Goal: Task Accomplishment & Management: Complete application form

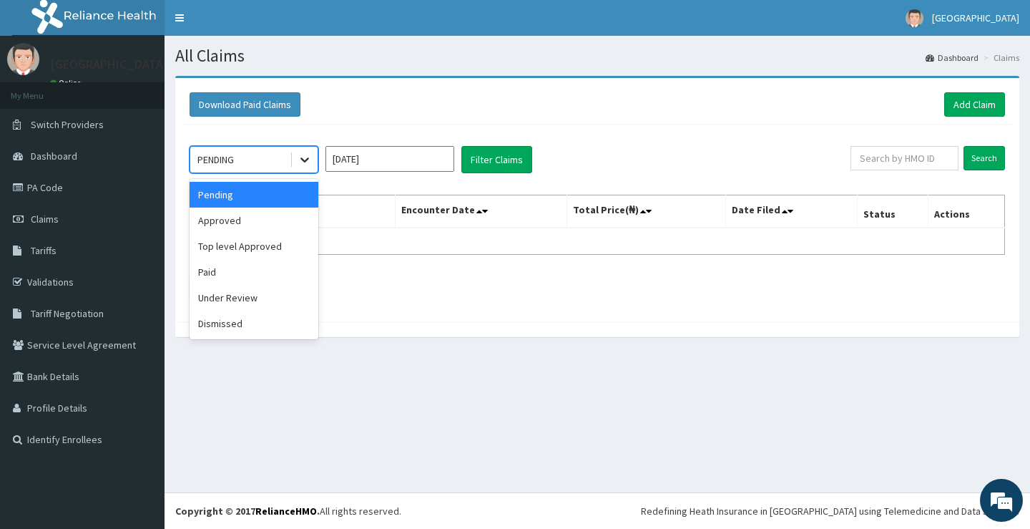
click at [299, 160] on icon at bounding box center [305, 159] width 14 height 14
click at [285, 213] on div "Approved" at bounding box center [254, 220] width 129 height 26
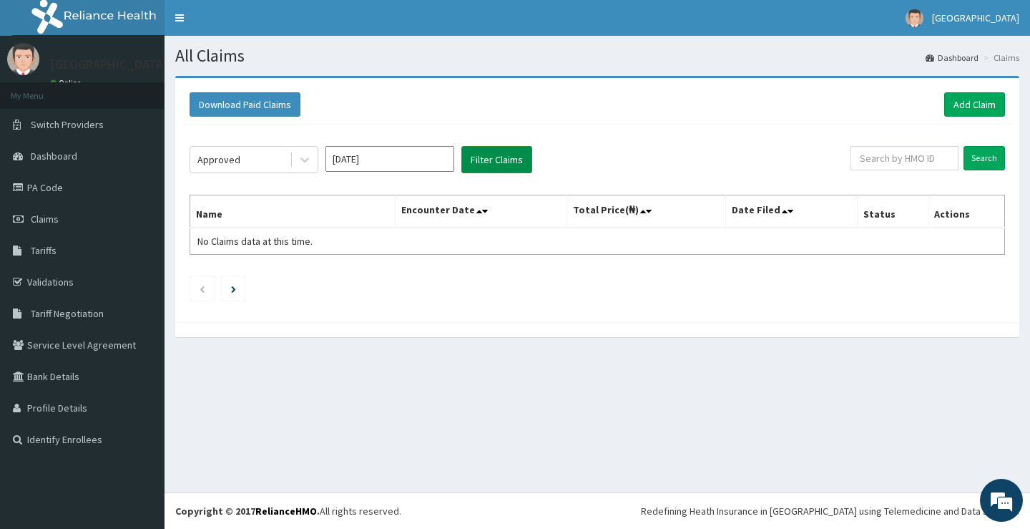
click at [507, 158] on button "Filter Claims" at bounding box center [496, 159] width 71 height 27
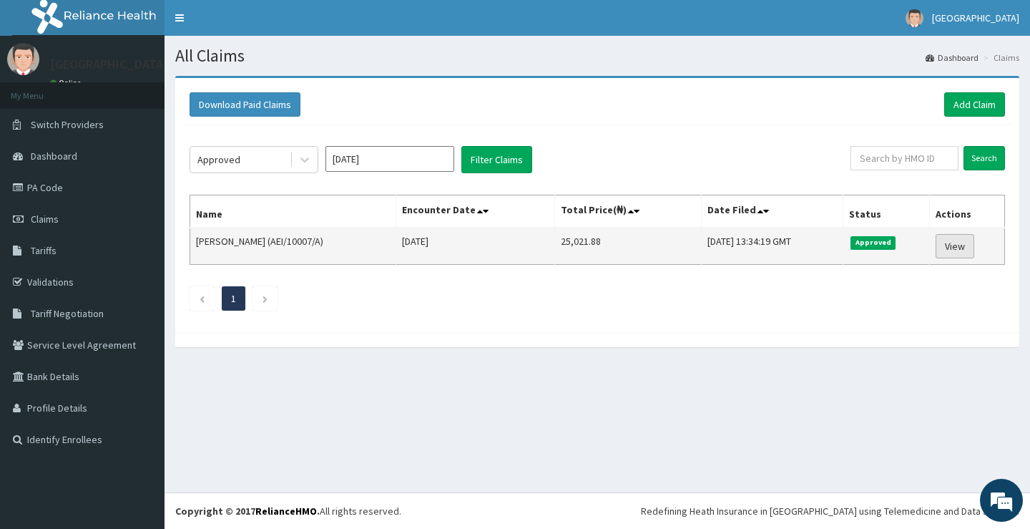
click at [954, 243] on link "View" at bounding box center [955, 246] width 39 height 24
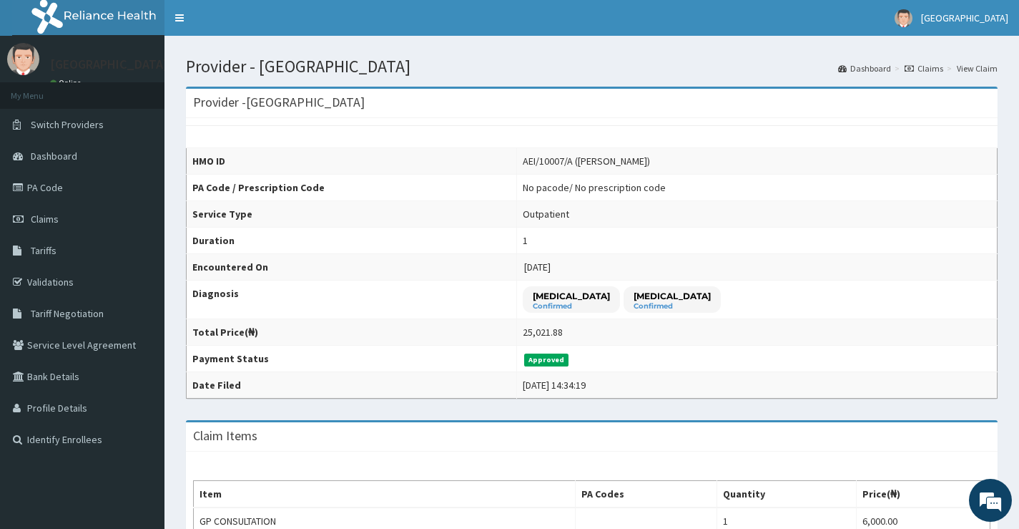
scroll to position [66, 0]
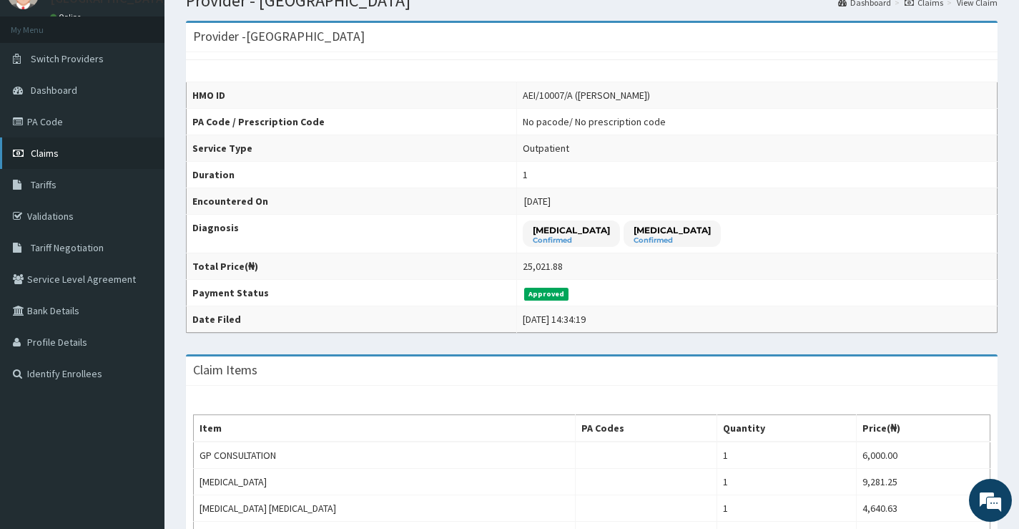
click at [52, 148] on span "Claims" at bounding box center [45, 153] width 28 height 13
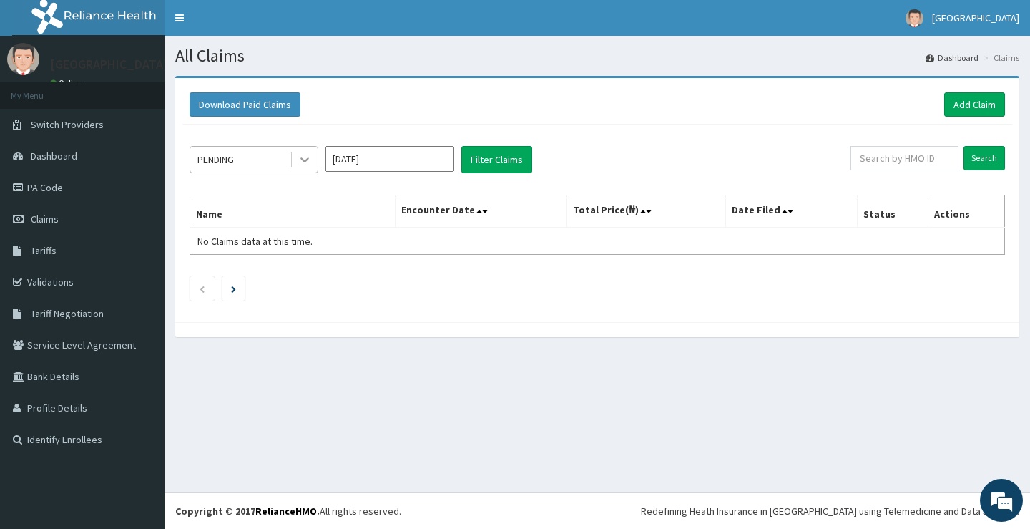
click at [306, 157] on icon at bounding box center [305, 159] width 14 height 14
click at [309, 161] on icon at bounding box center [305, 159] width 14 height 14
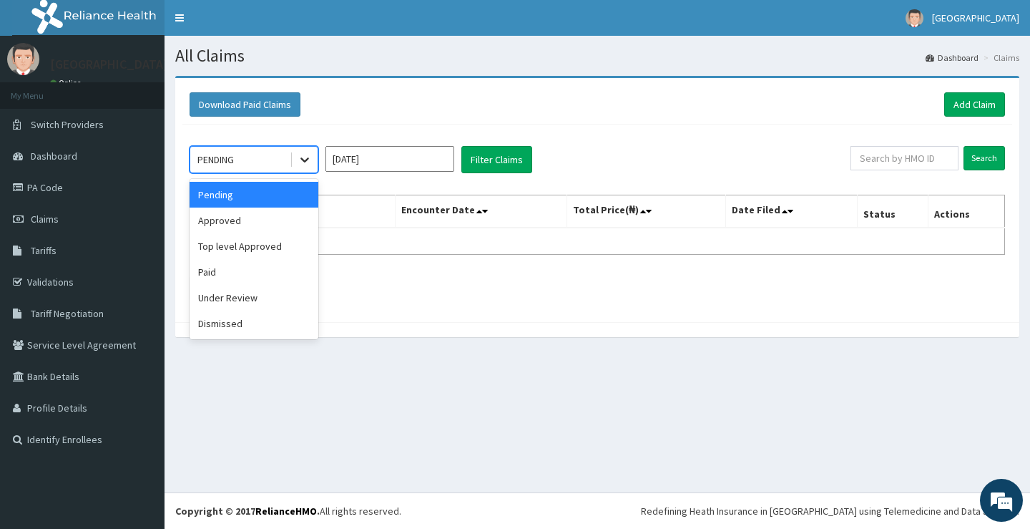
click at [309, 161] on icon at bounding box center [305, 159] width 14 height 14
click at [258, 268] on div "Paid" at bounding box center [254, 272] width 129 height 26
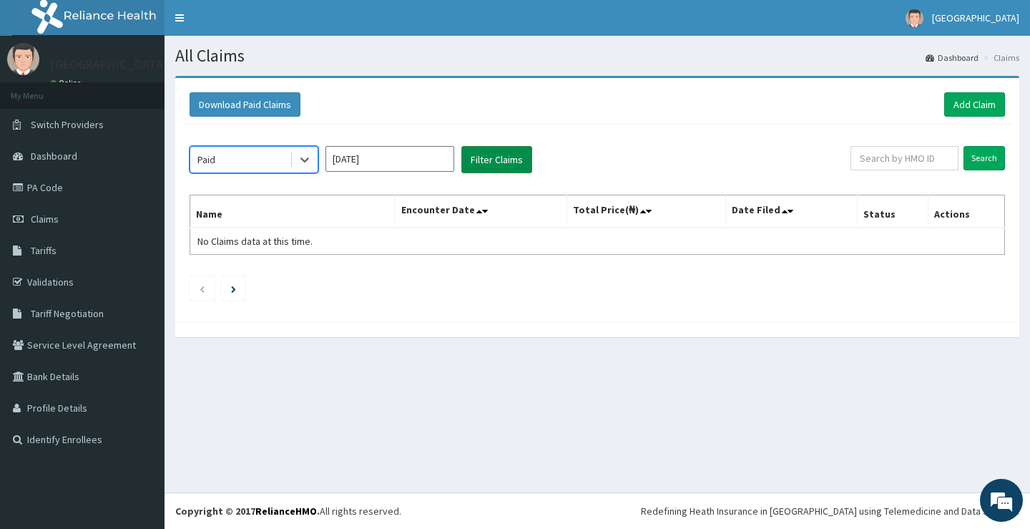
click at [488, 152] on button "Filter Claims" at bounding box center [496, 159] width 71 height 27
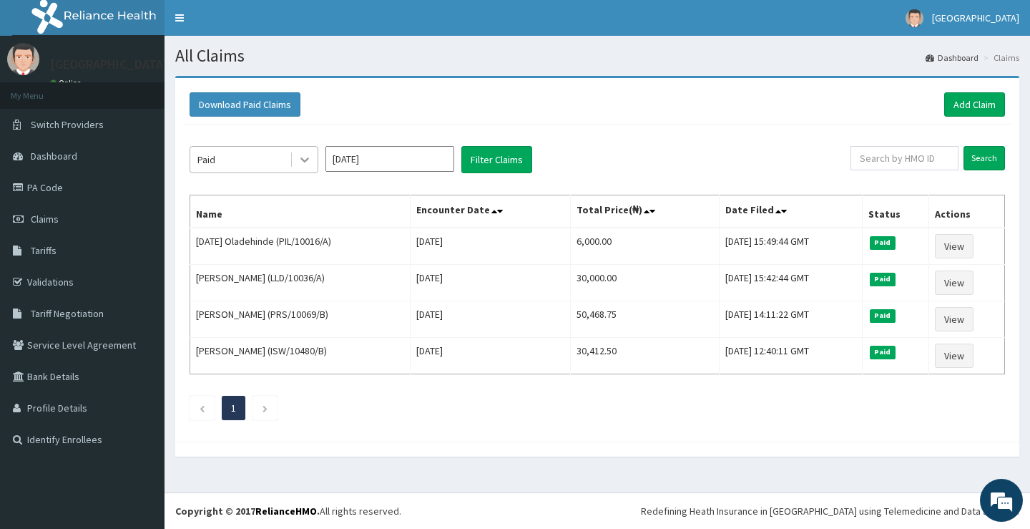
click at [314, 158] on div at bounding box center [305, 160] width 26 height 26
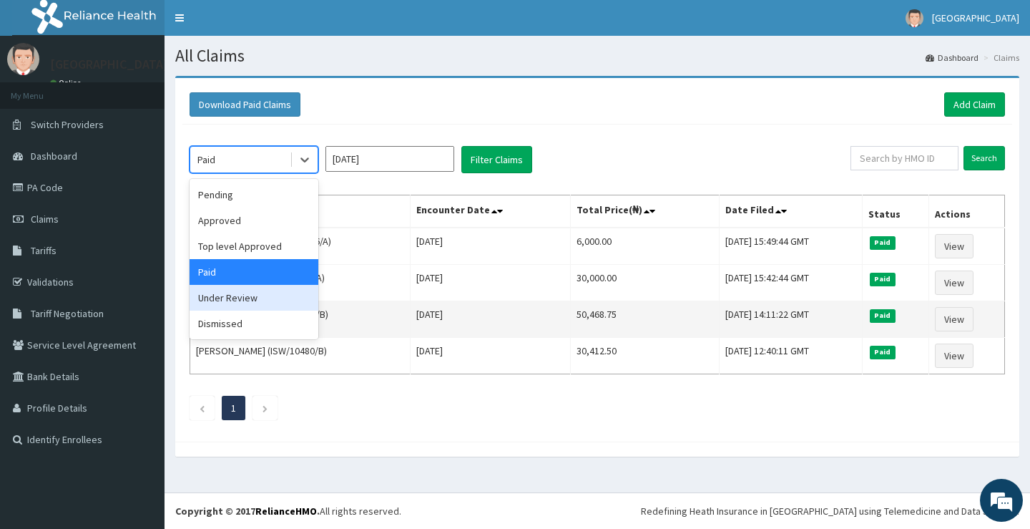
click at [263, 300] on div "Under Review" at bounding box center [254, 298] width 129 height 26
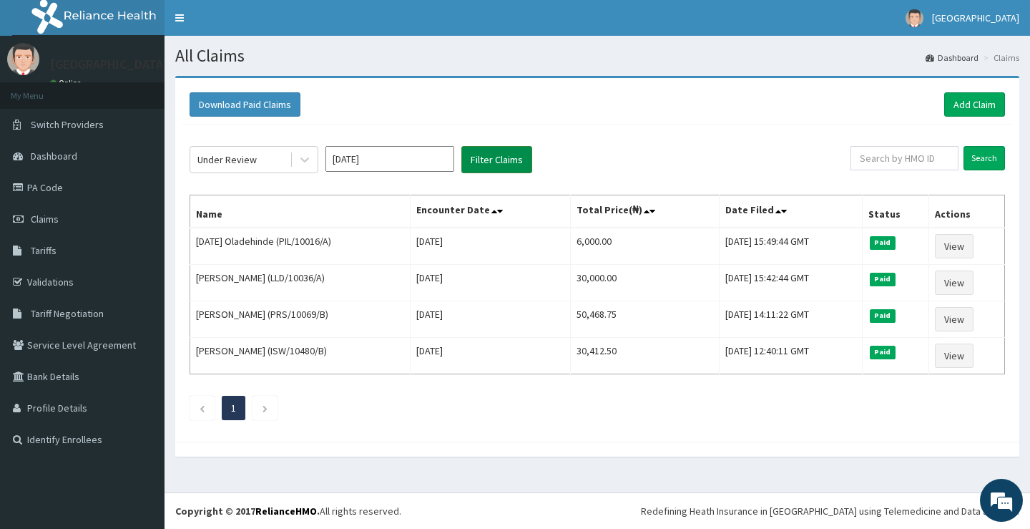
click at [481, 166] on button "Filter Claims" at bounding box center [496, 159] width 71 height 27
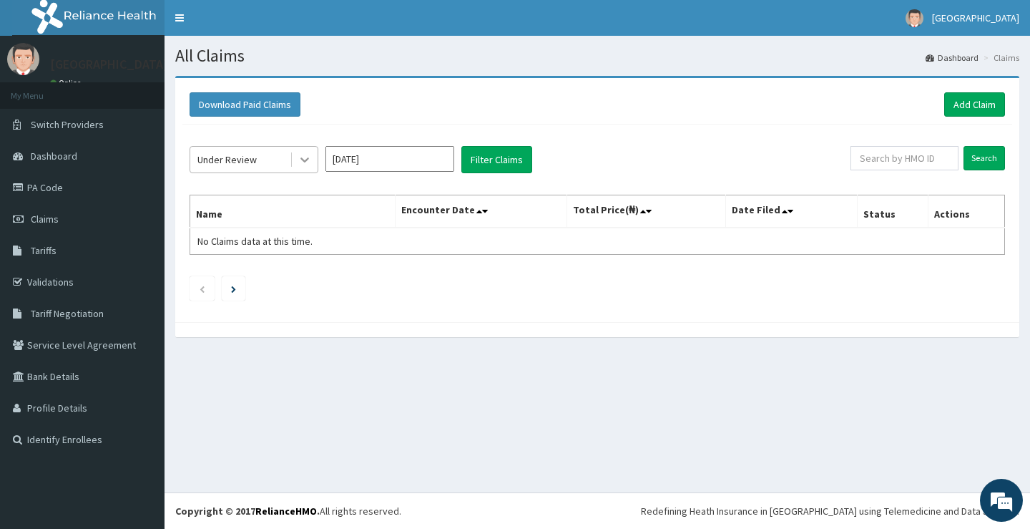
click at [309, 165] on icon at bounding box center [305, 159] width 14 height 14
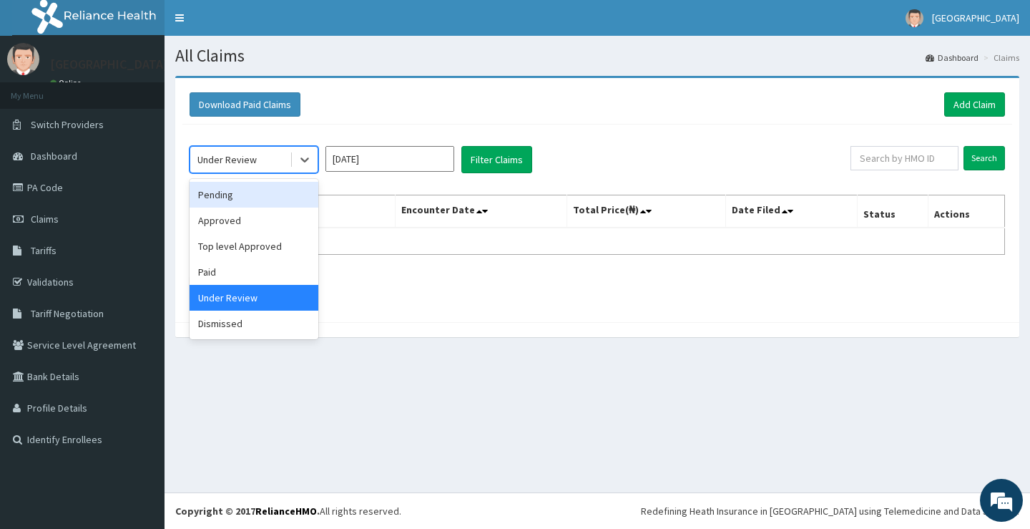
click at [283, 189] on div "Pending" at bounding box center [254, 195] width 129 height 26
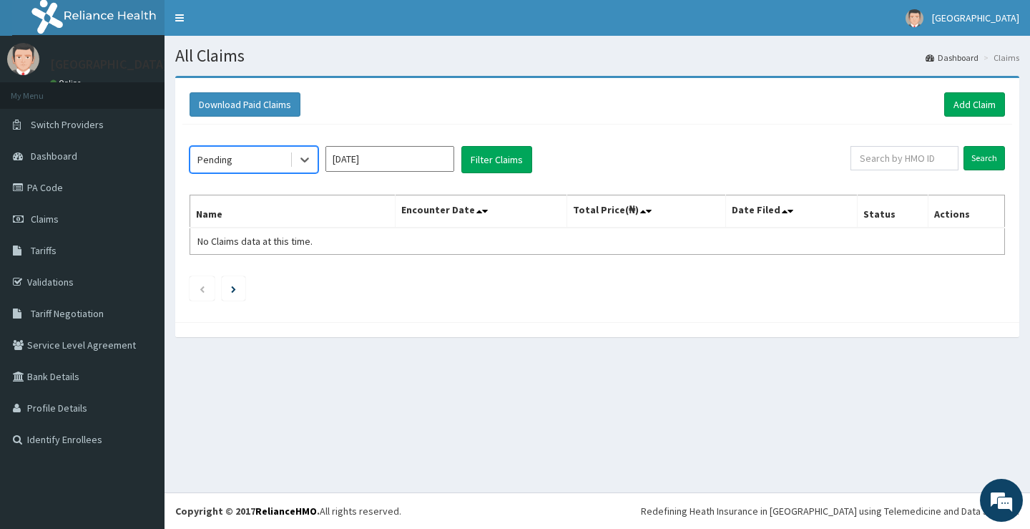
click at [247, 154] on div "Pending" at bounding box center [239, 159] width 99 height 23
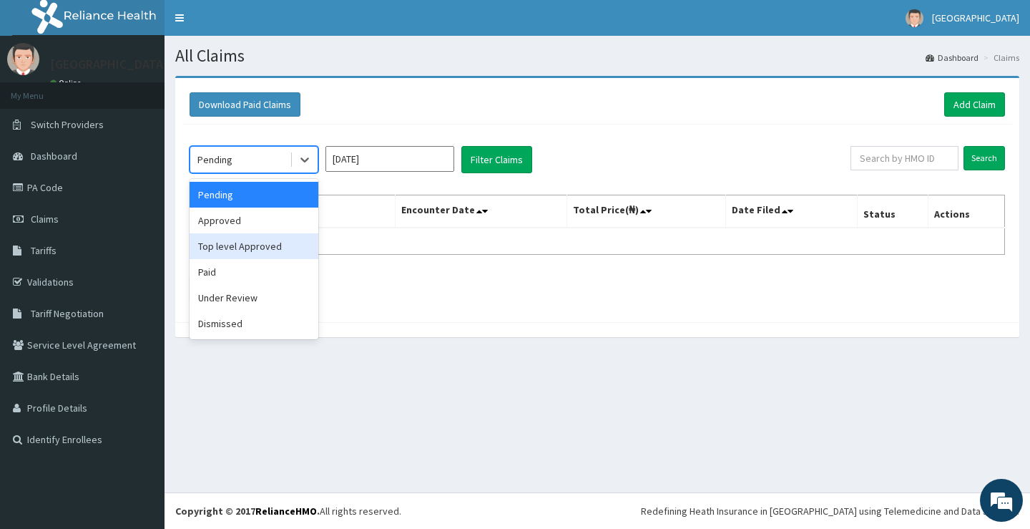
click at [251, 246] on div "Top level Approved" at bounding box center [254, 246] width 129 height 26
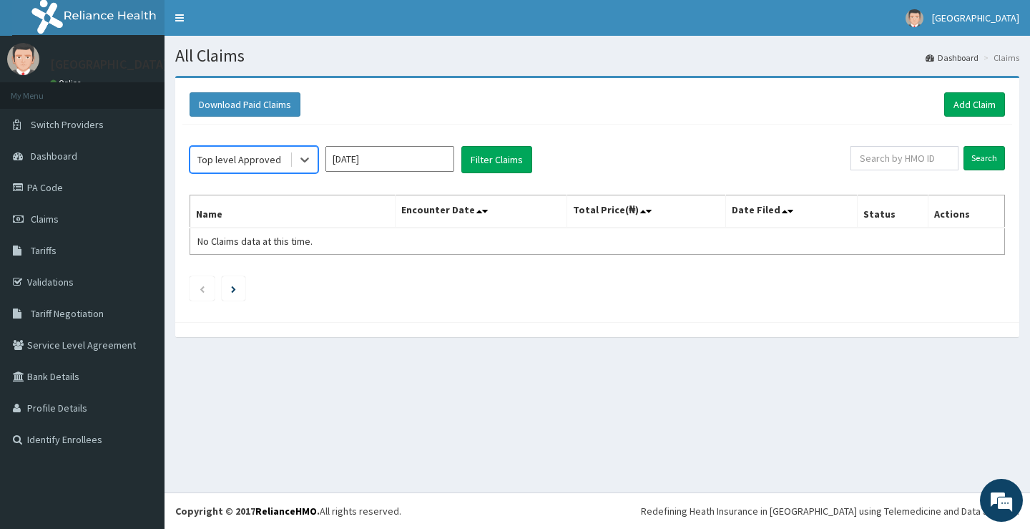
click at [494, 176] on div "option Top level Approved, selected. Select is focused ,type to refine list, pr…" at bounding box center [597, 219] width 830 height 190
click at [501, 170] on button "Filter Claims" at bounding box center [496, 159] width 71 height 27
click at [310, 163] on icon at bounding box center [305, 159] width 14 height 14
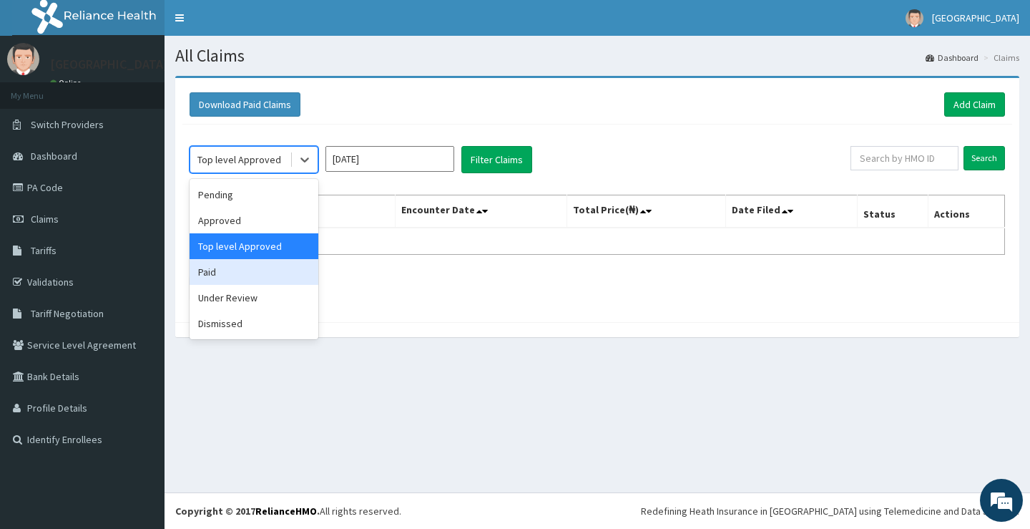
click at [251, 275] on div "Paid" at bounding box center [254, 272] width 129 height 26
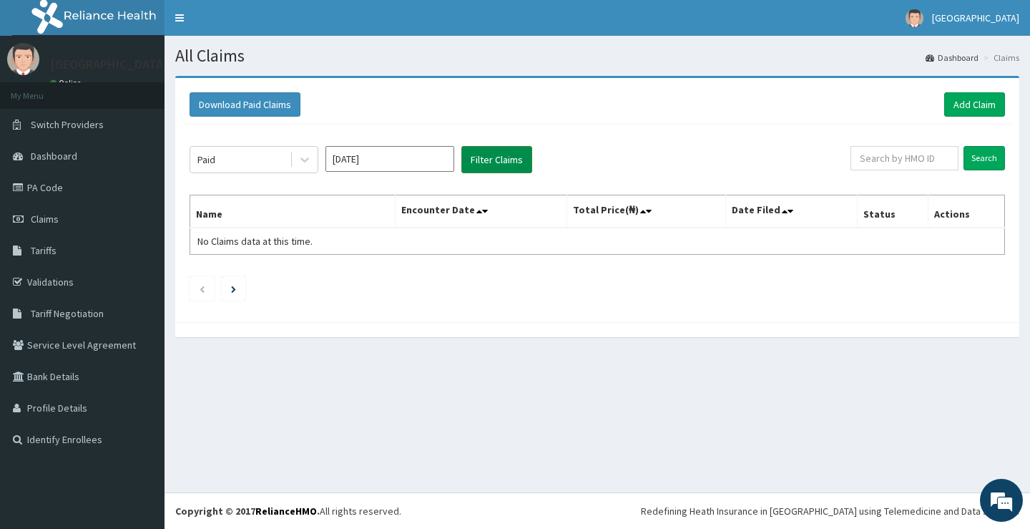
click at [472, 162] on button "Filter Claims" at bounding box center [496, 159] width 71 height 27
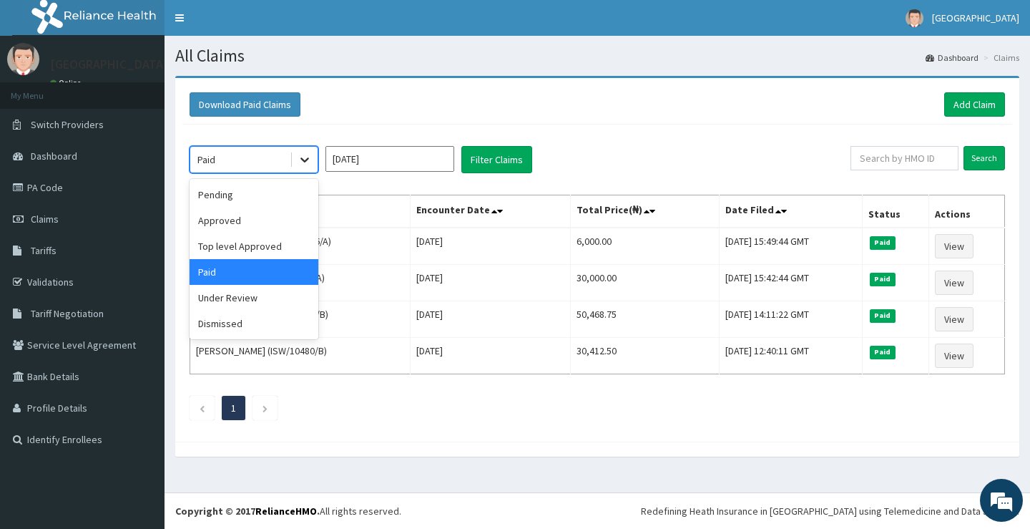
click at [310, 165] on icon at bounding box center [305, 159] width 14 height 14
click at [237, 308] on div "Under Review" at bounding box center [254, 298] width 129 height 26
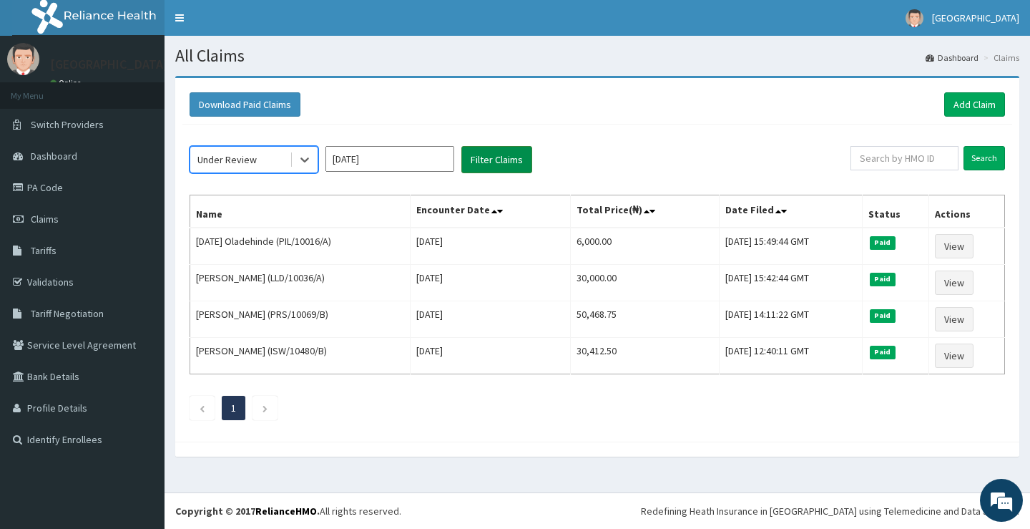
click at [484, 160] on button "Filter Claims" at bounding box center [496, 159] width 71 height 27
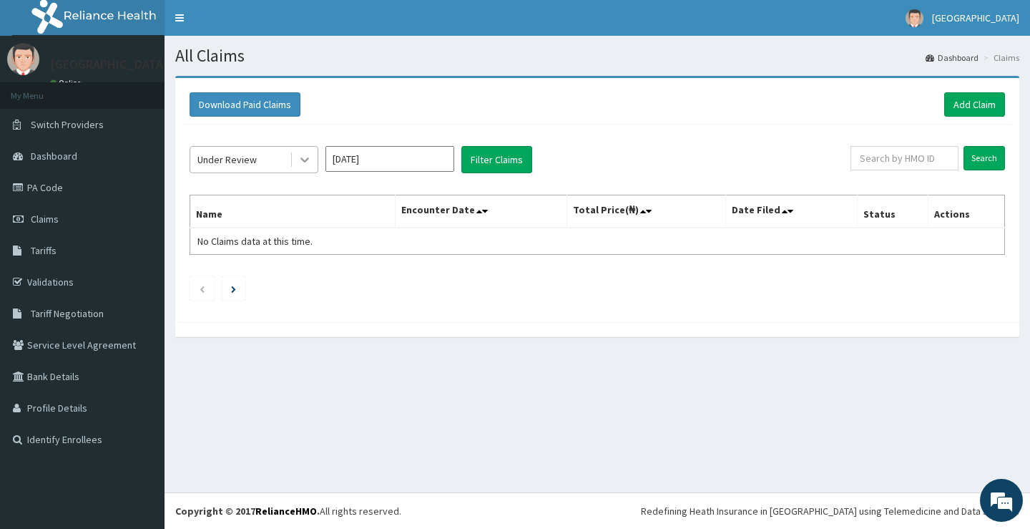
click at [296, 165] on div at bounding box center [305, 160] width 26 height 26
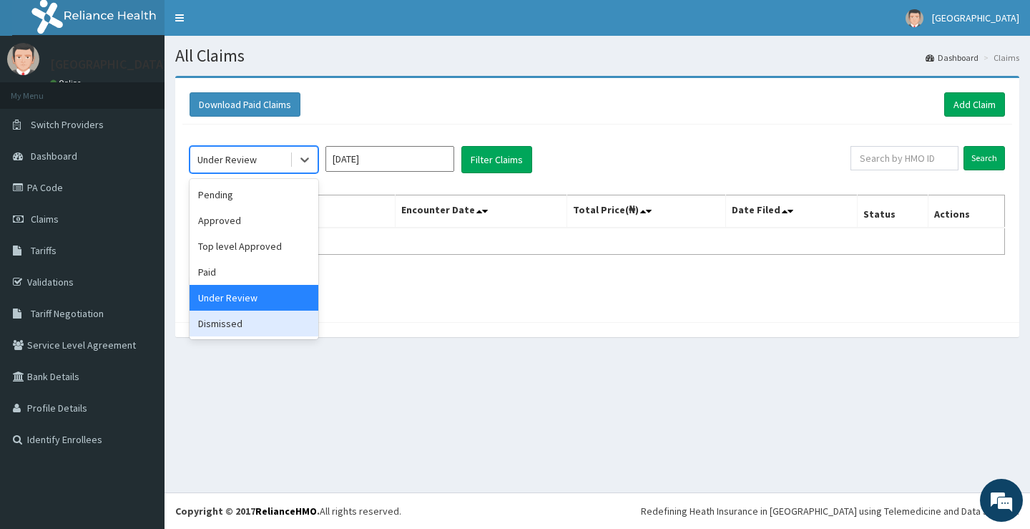
click at [252, 327] on div "Dismissed" at bounding box center [254, 323] width 129 height 26
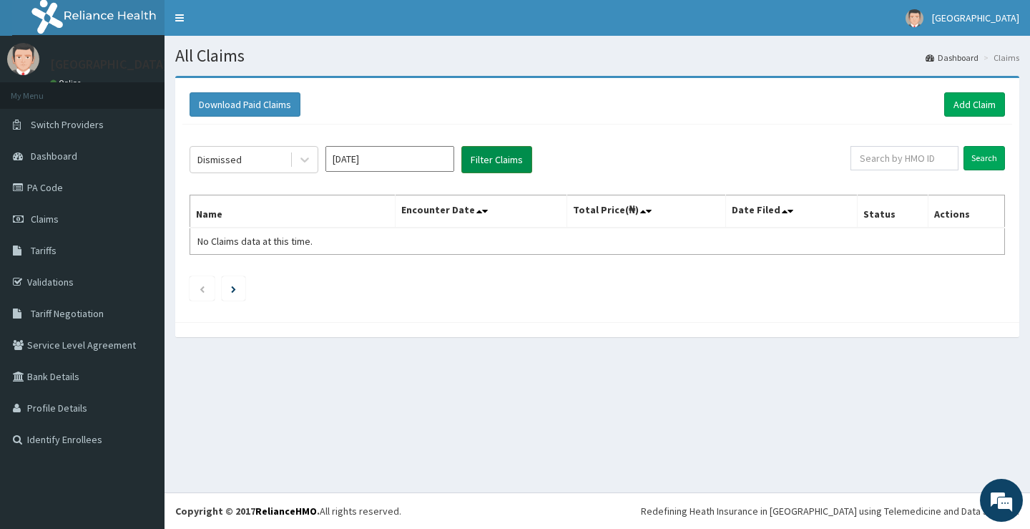
click at [479, 162] on button "Filter Claims" at bounding box center [496, 159] width 71 height 27
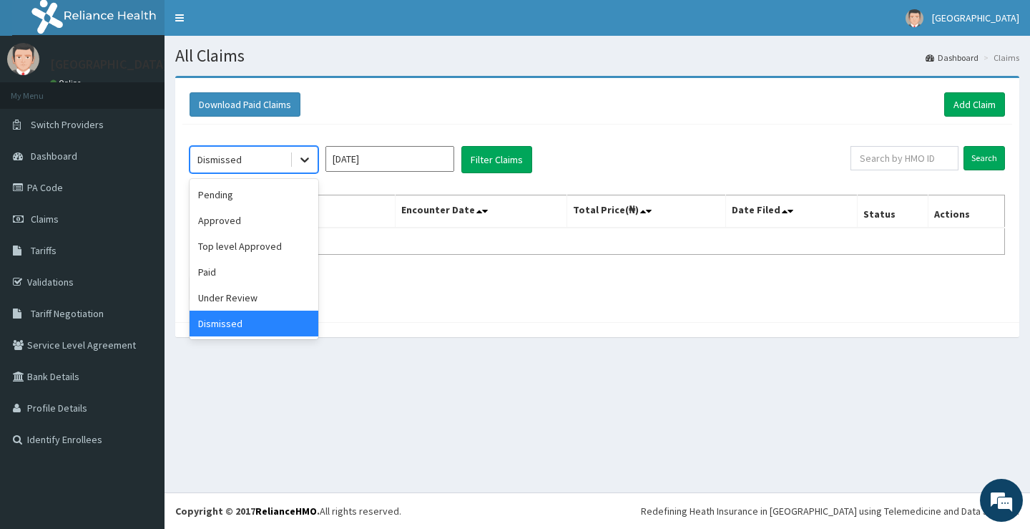
click at [303, 165] on icon at bounding box center [305, 159] width 14 height 14
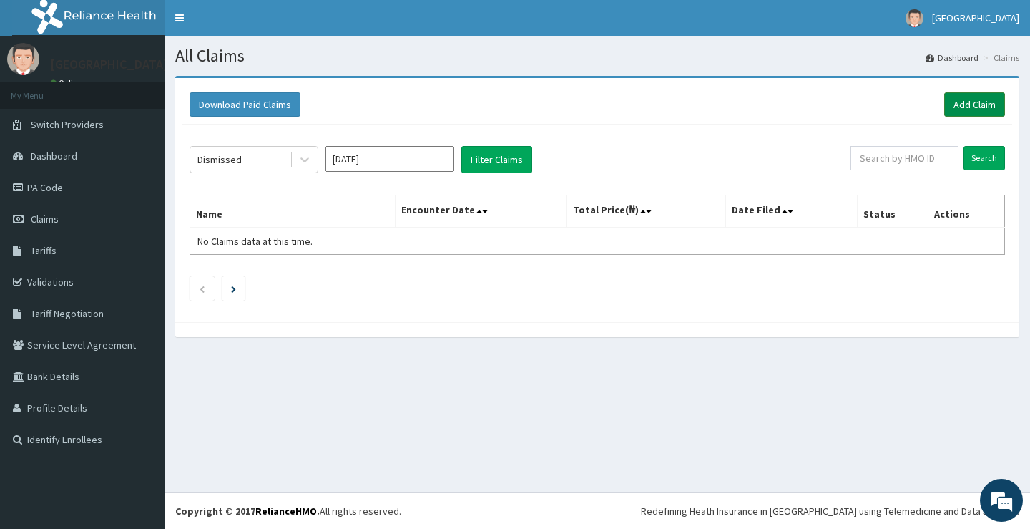
click at [969, 101] on link "Add Claim" at bounding box center [974, 104] width 61 height 24
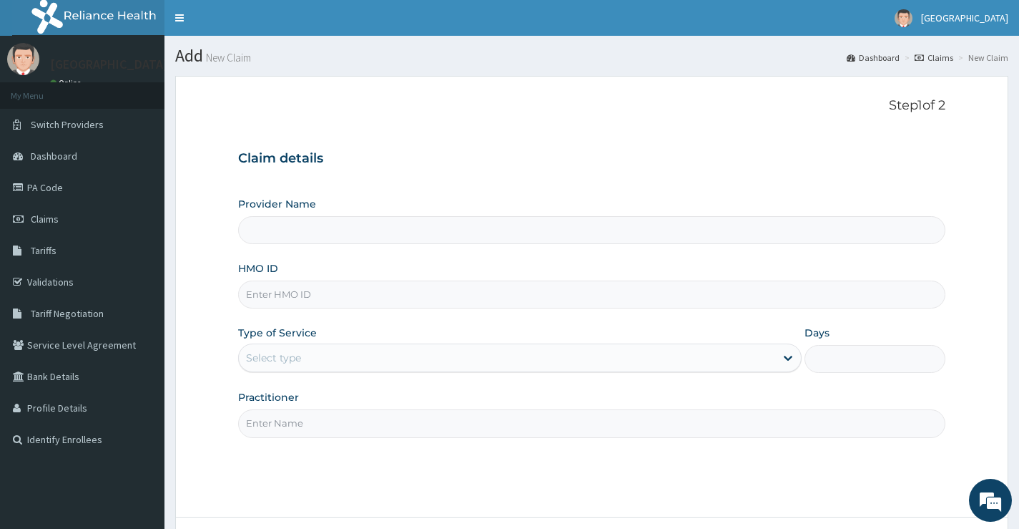
type input "[GEOGRAPHIC_DATA]"
click at [394, 301] on input "HMO ID" at bounding box center [591, 294] width 707 height 28
paste input "EQL/10052/B"
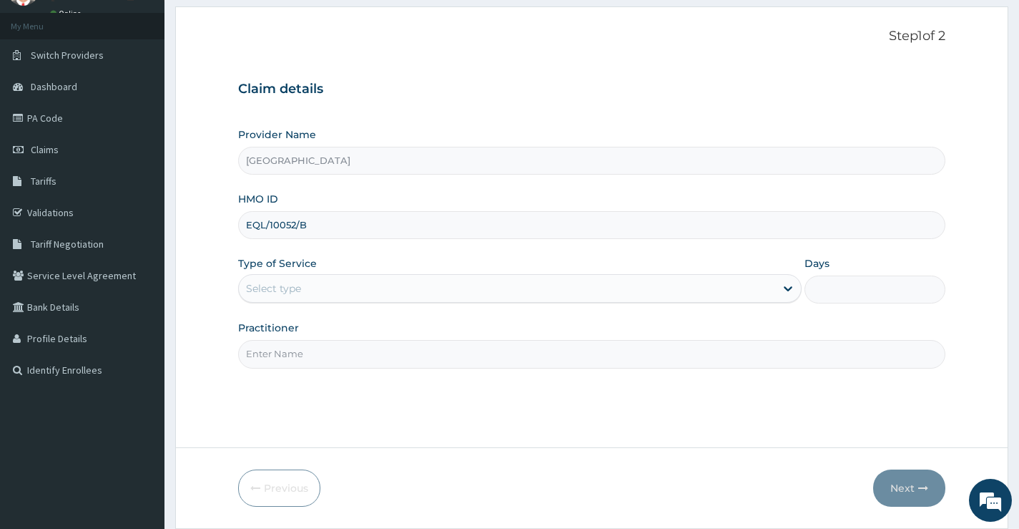
scroll to position [117, 0]
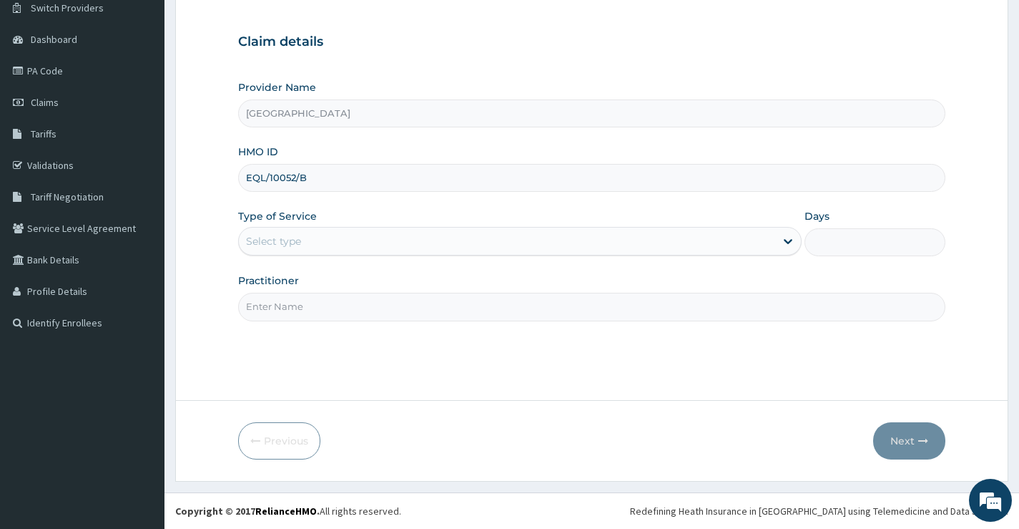
type input "EQL/10052/B"
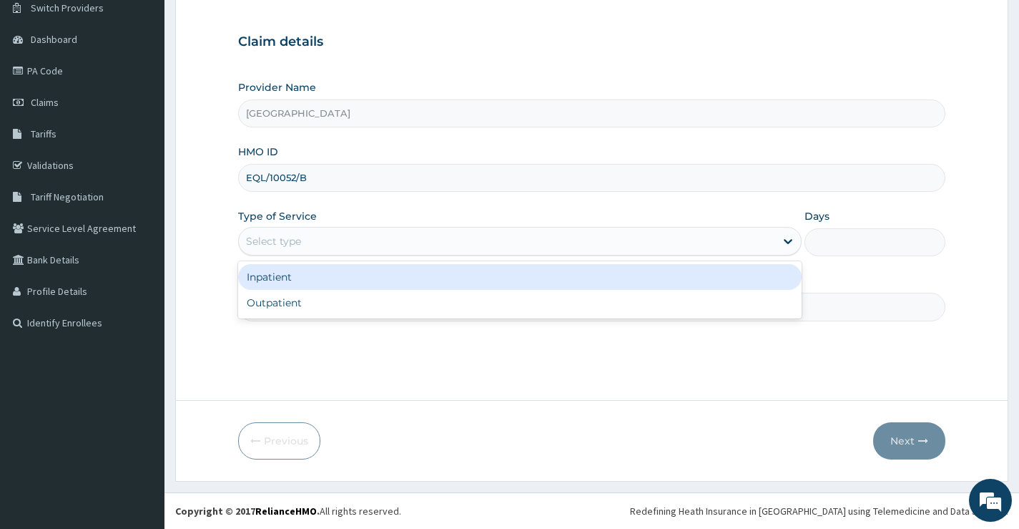
click at [386, 242] on div "Select type" at bounding box center [507, 241] width 536 height 23
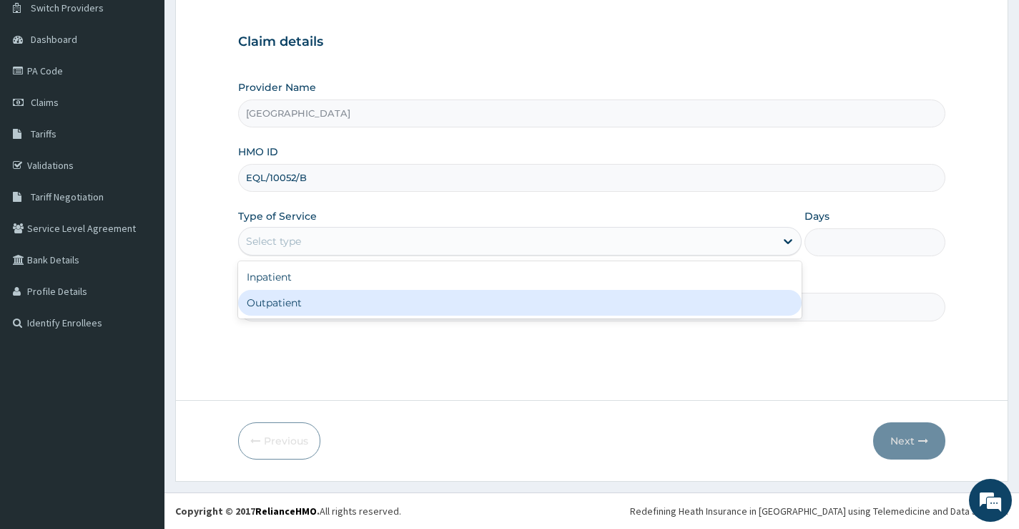
click at [356, 304] on div "Outpatient" at bounding box center [520, 303] width 564 height 26
type input "1"
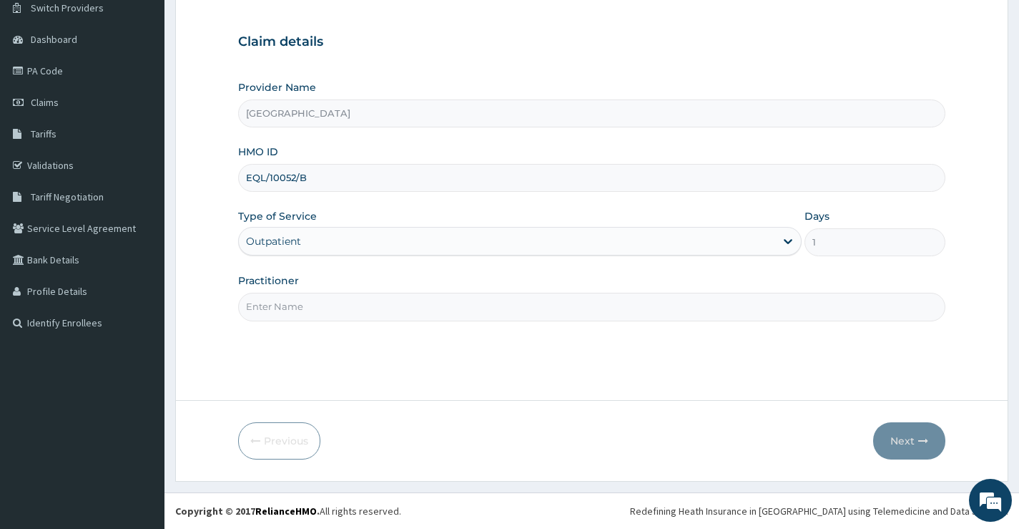
click at [604, 301] on input "Practitioner" at bounding box center [591, 307] width 707 height 28
type input "DR OBEHI"
click at [928, 453] on button "Next" at bounding box center [909, 440] width 72 height 37
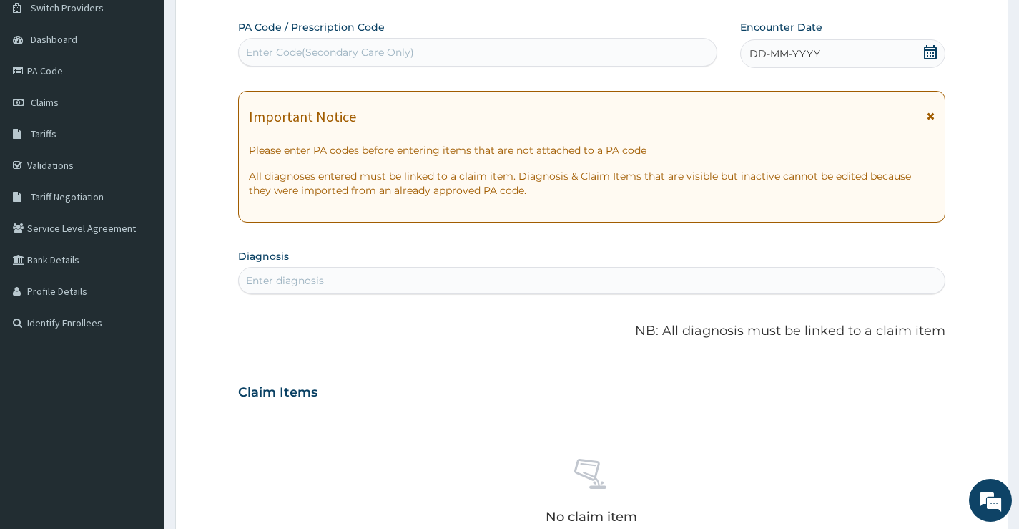
click at [425, 59] on div "Enter Code(Secondary Care Only)" at bounding box center [478, 52] width 478 height 23
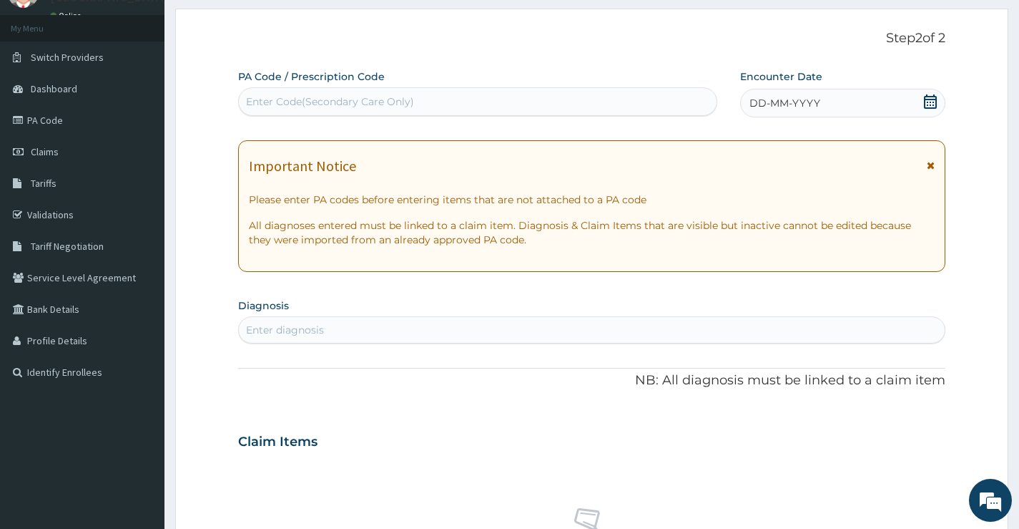
scroll to position [45, 0]
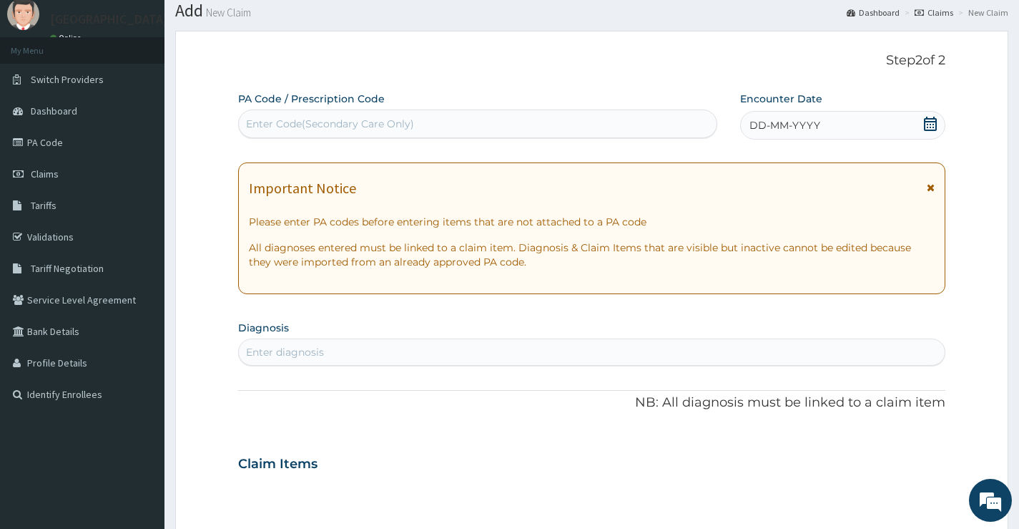
click at [811, 102] on label "Encounter Date" at bounding box center [781, 99] width 82 height 14
click at [813, 119] on span "DD-MM-YYYY" at bounding box center [785, 125] width 71 height 14
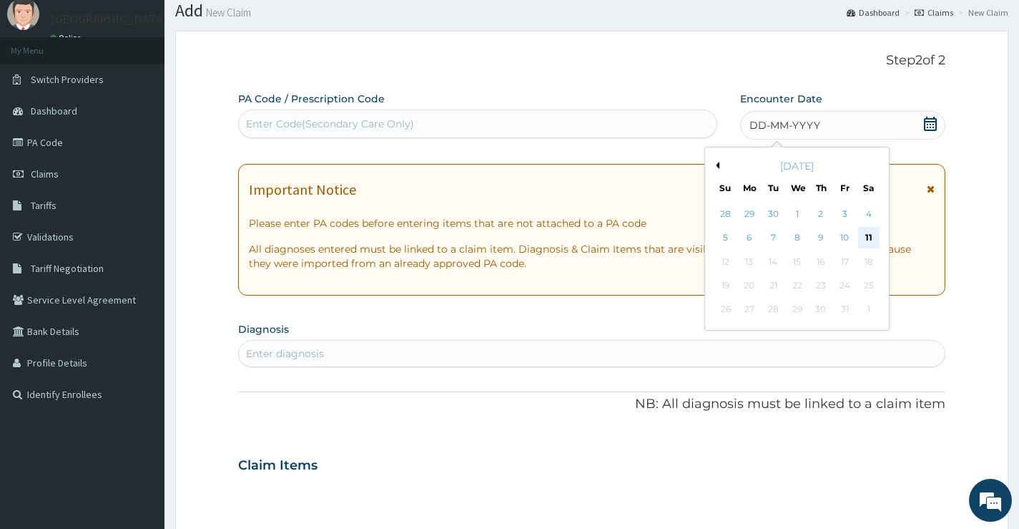
click at [860, 233] on div "11" at bounding box center [868, 237] width 21 height 21
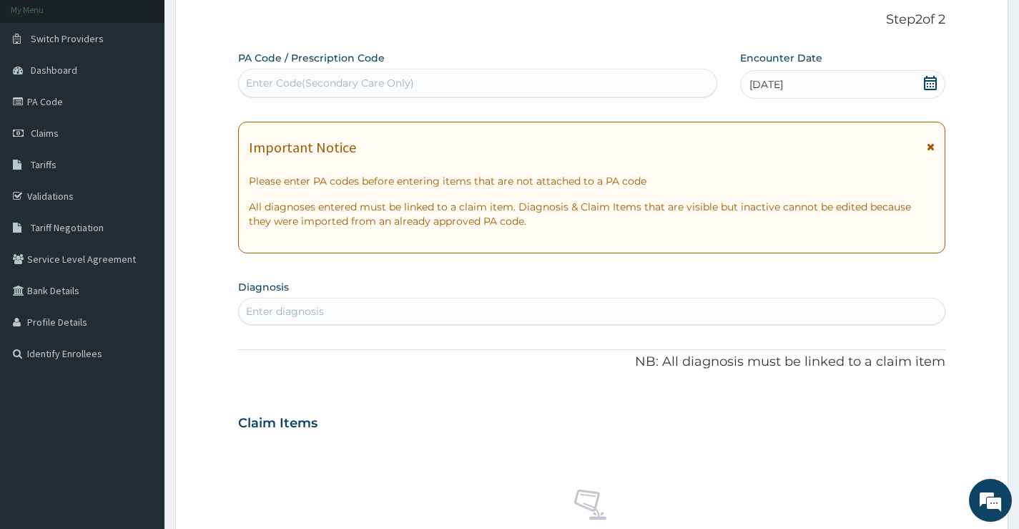
scroll to position [0, 0]
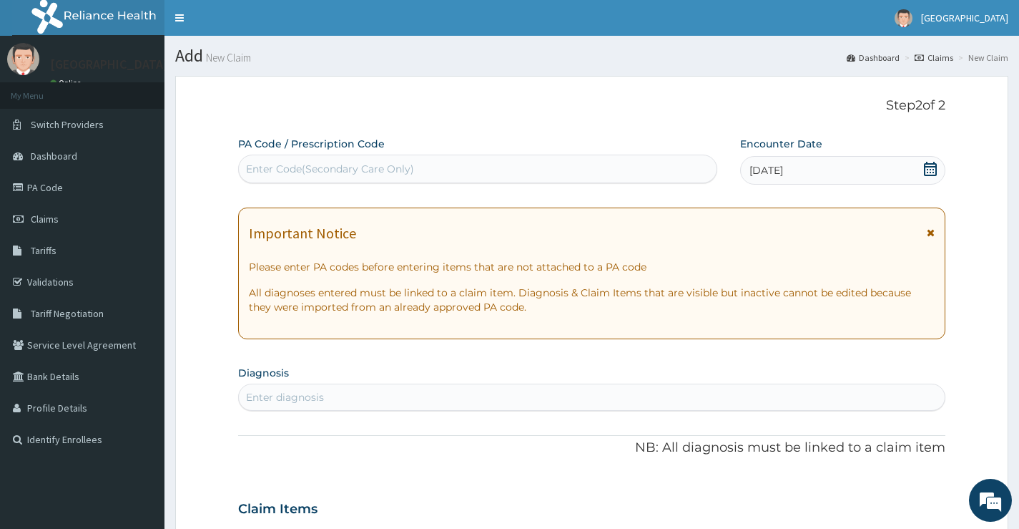
click at [779, 162] on div "[DATE]" at bounding box center [842, 170] width 205 height 29
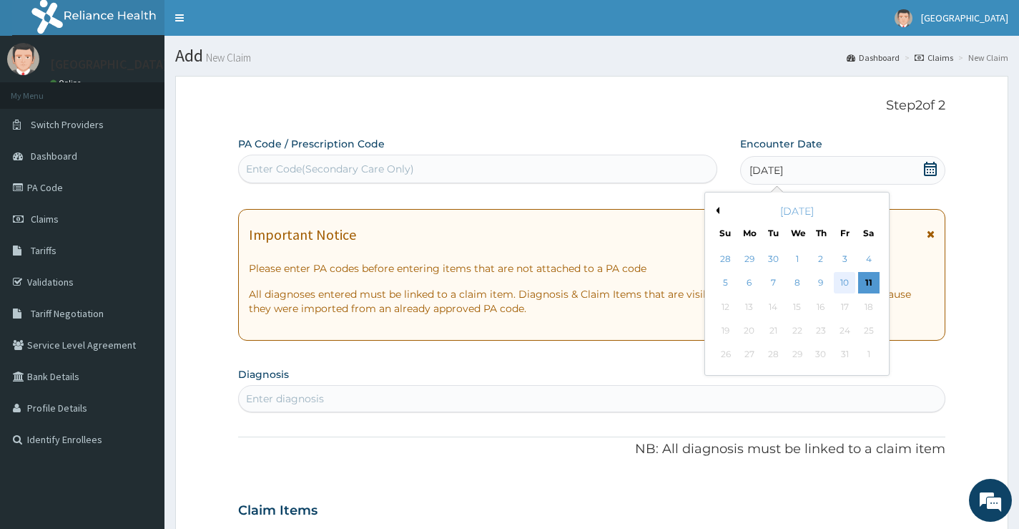
click at [842, 278] on div "10" at bounding box center [844, 283] width 21 height 21
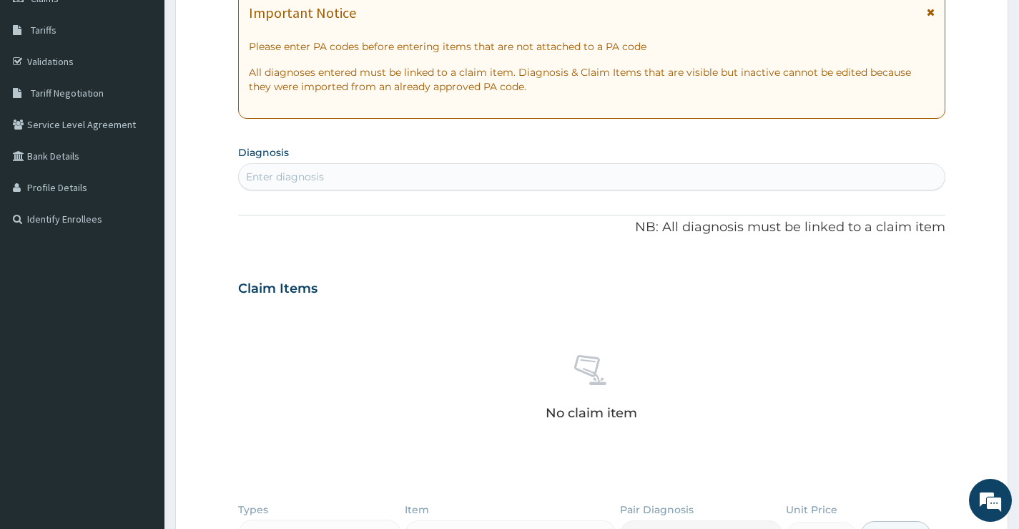
scroll to position [358, 0]
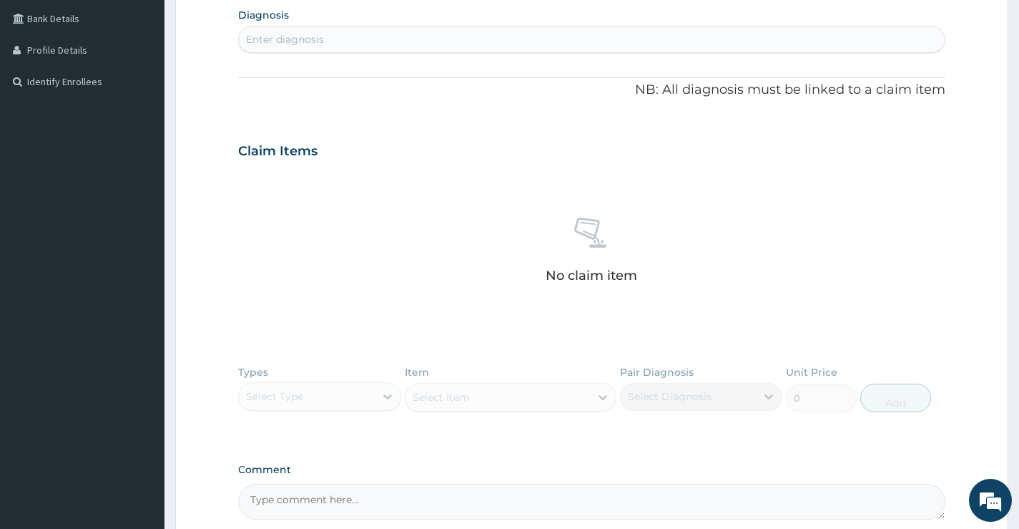
click at [428, 42] on div "Enter diagnosis" at bounding box center [592, 39] width 706 height 23
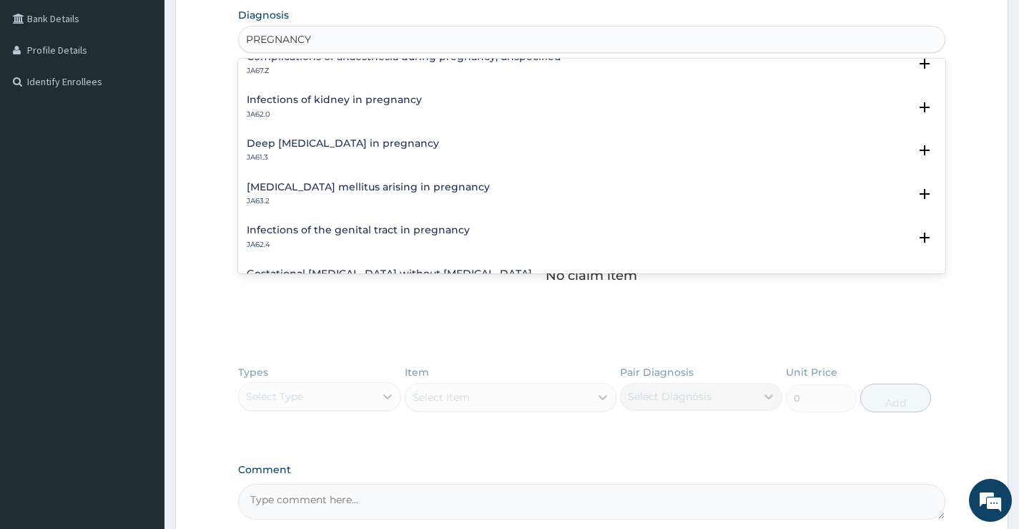
scroll to position [1532, 0]
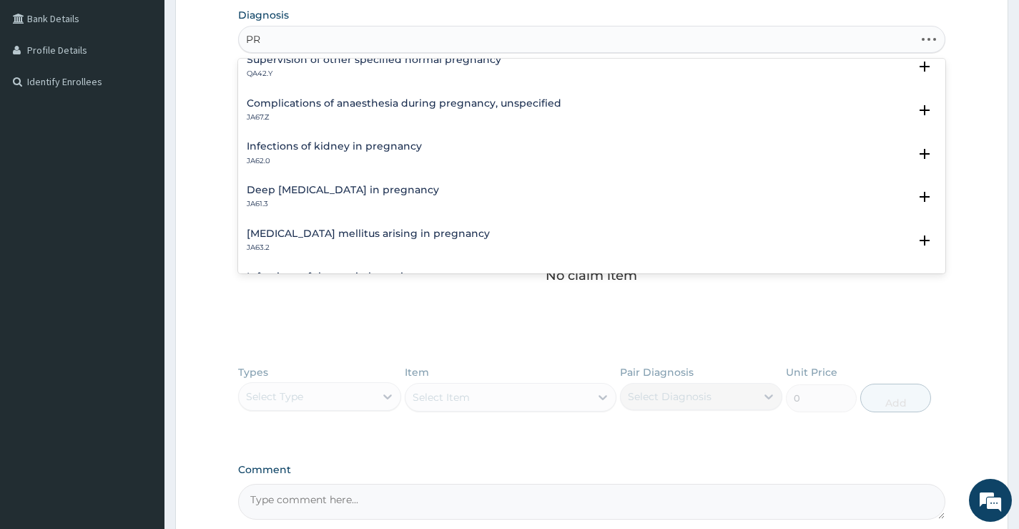
type input "P"
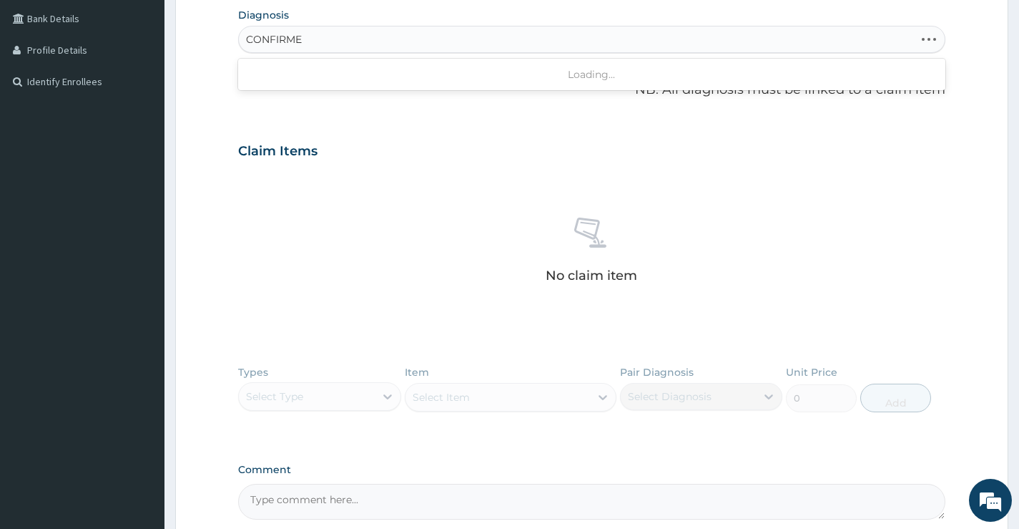
type input "CONFIRMED"
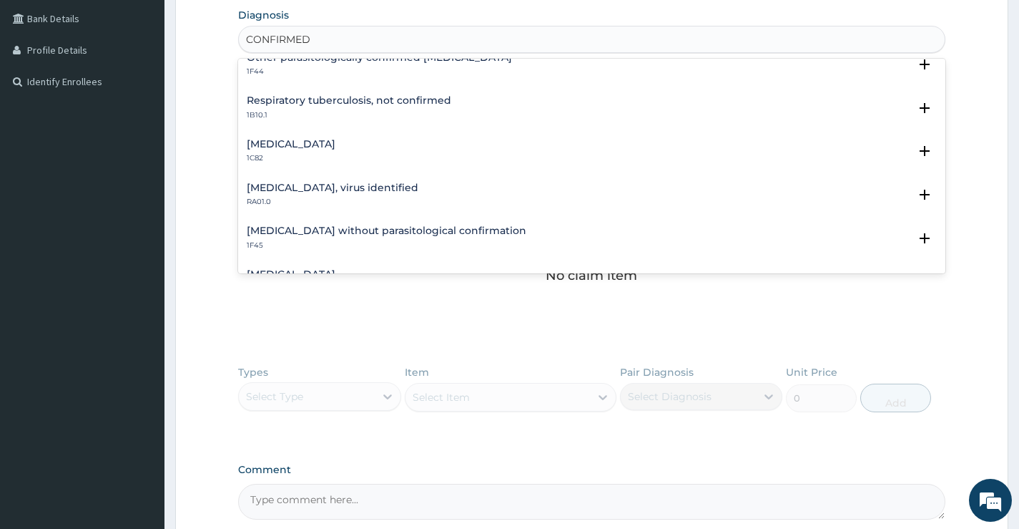
scroll to position [0, 0]
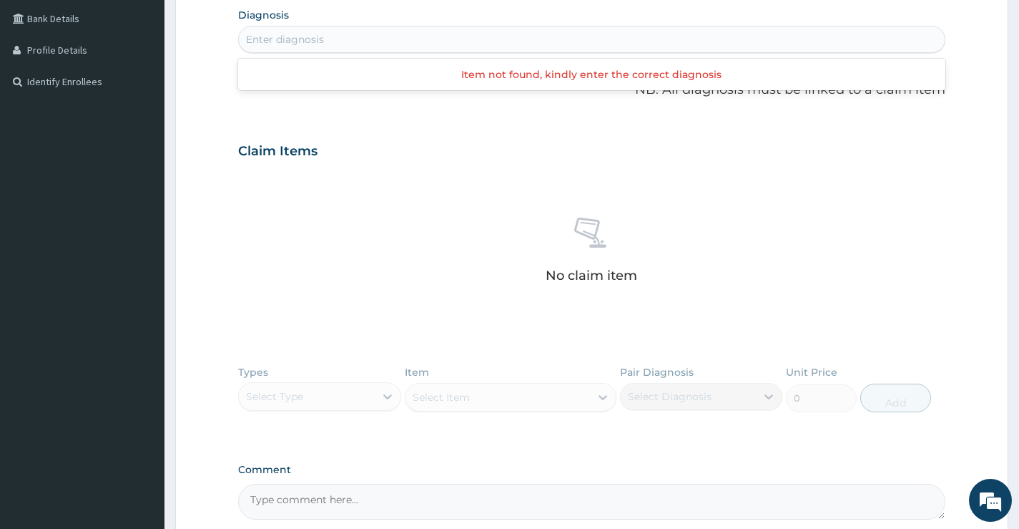
click at [372, 46] on div "Enter diagnosis" at bounding box center [592, 39] width 706 height 23
type input ","
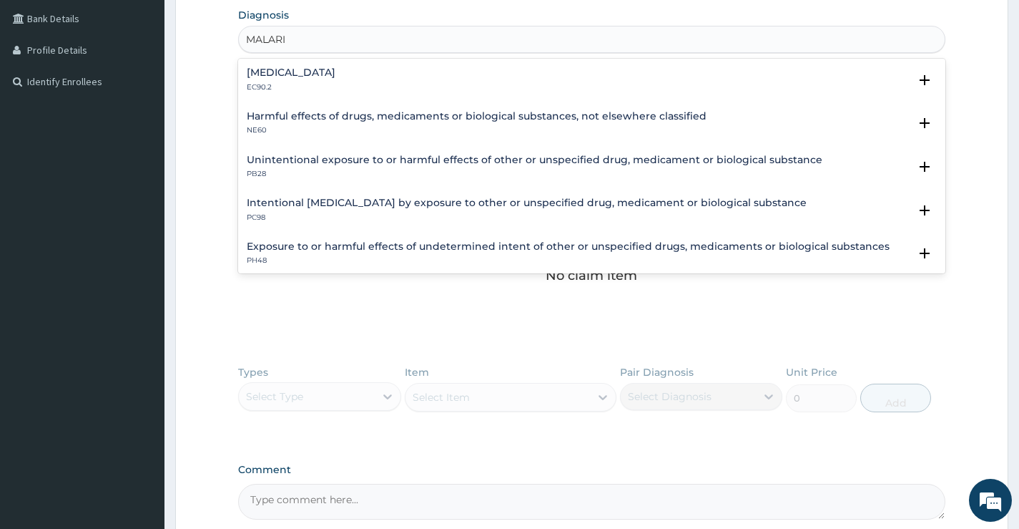
type input "MALARIA"
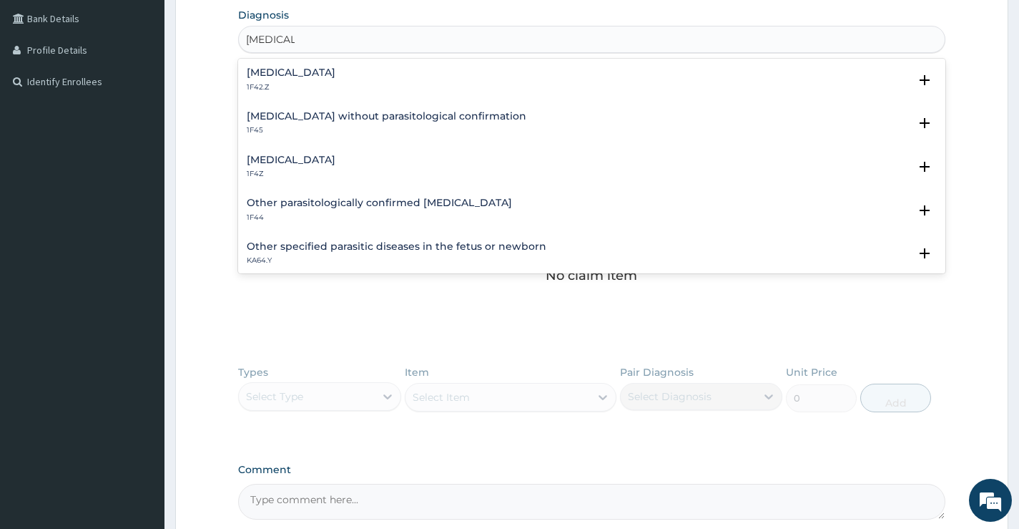
click at [289, 160] on h4 "Malaria, unspecified" at bounding box center [291, 160] width 89 height 11
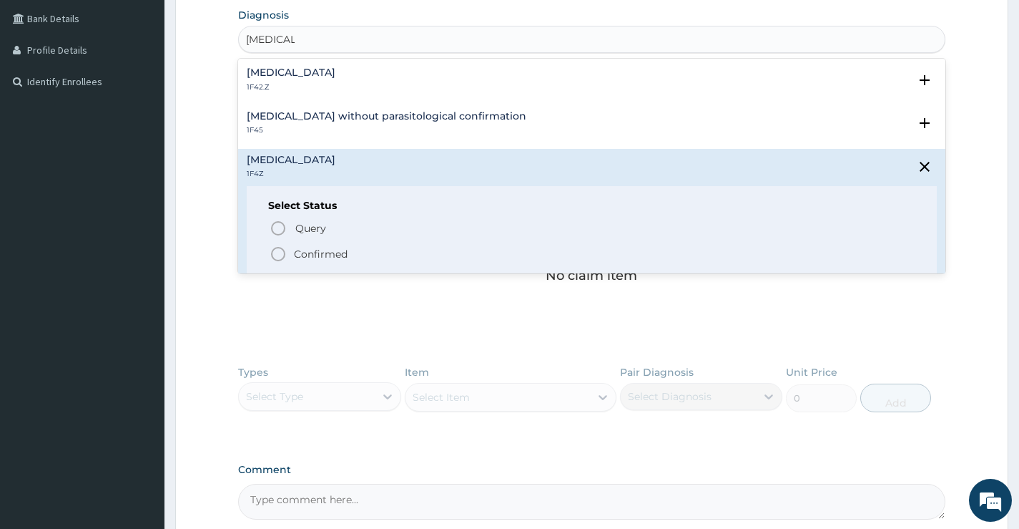
click at [320, 250] on p "Confirmed" at bounding box center [321, 254] width 54 height 14
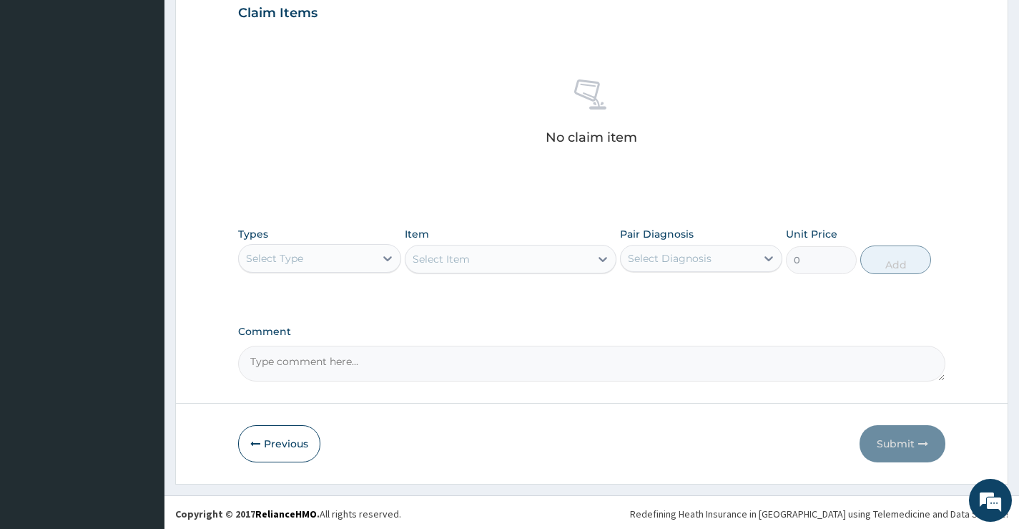
scroll to position [503, 0]
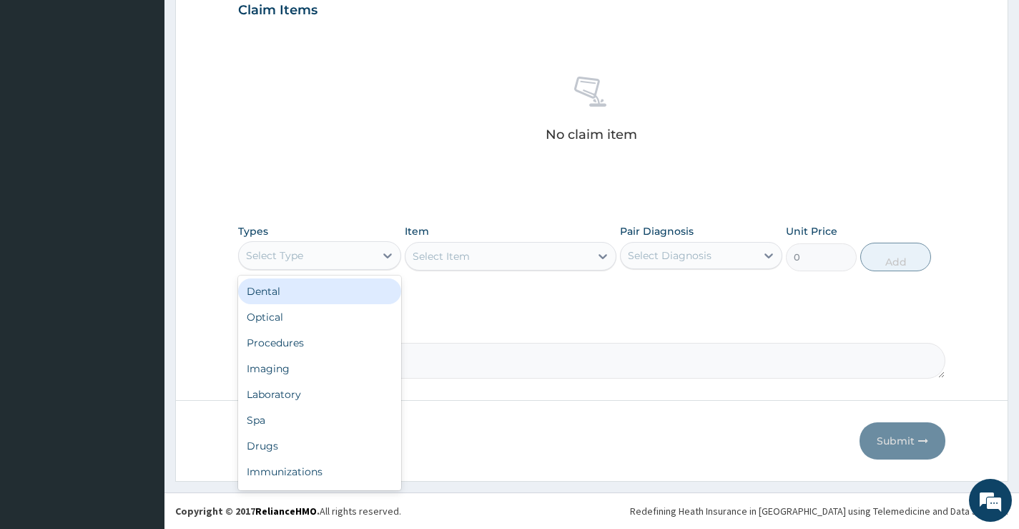
click at [288, 257] on div "Select Type" at bounding box center [274, 255] width 57 height 14
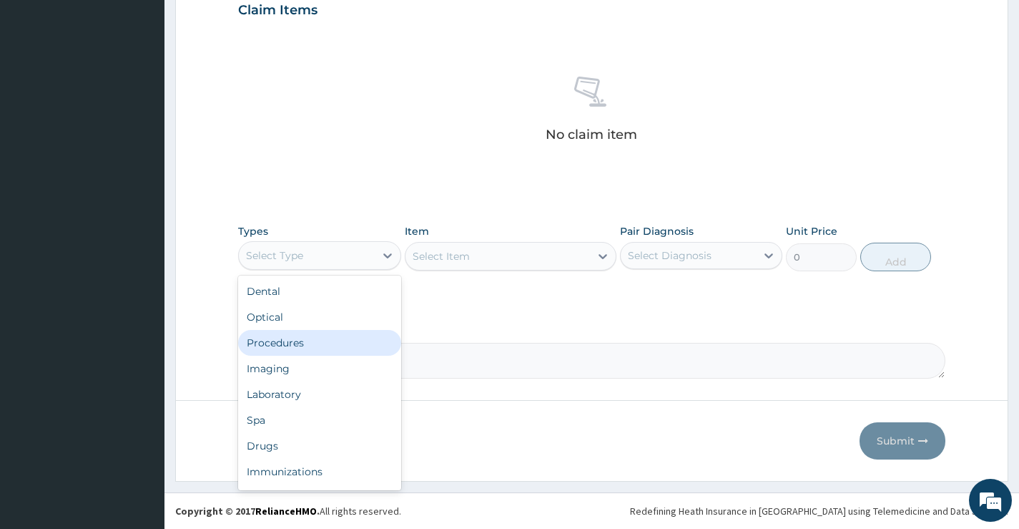
drag, startPoint x: 295, startPoint y: 351, endPoint x: 303, endPoint y: 351, distance: 8.6
click at [295, 351] on div "Procedures" at bounding box center [319, 343] width 162 height 26
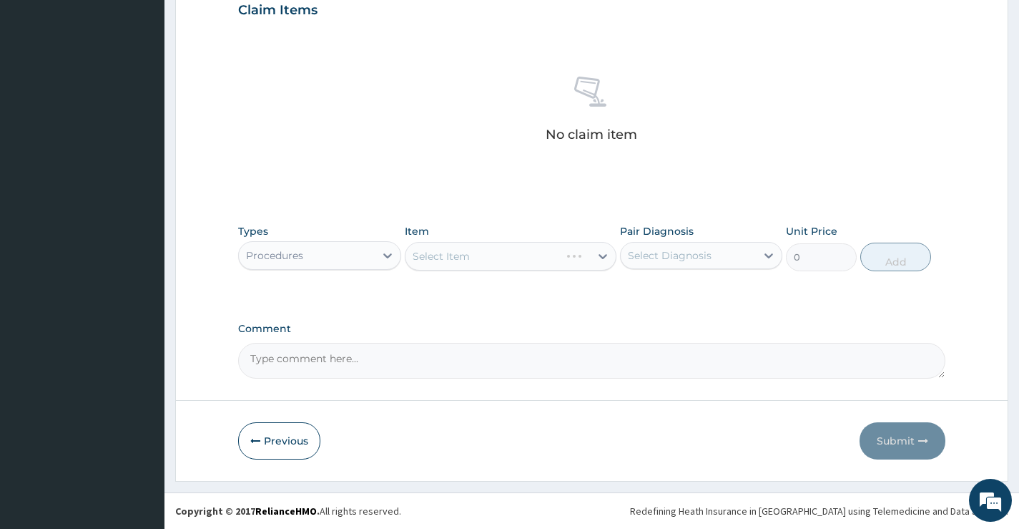
click at [497, 260] on div "Select Item" at bounding box center [511, 256] width 212 height 29
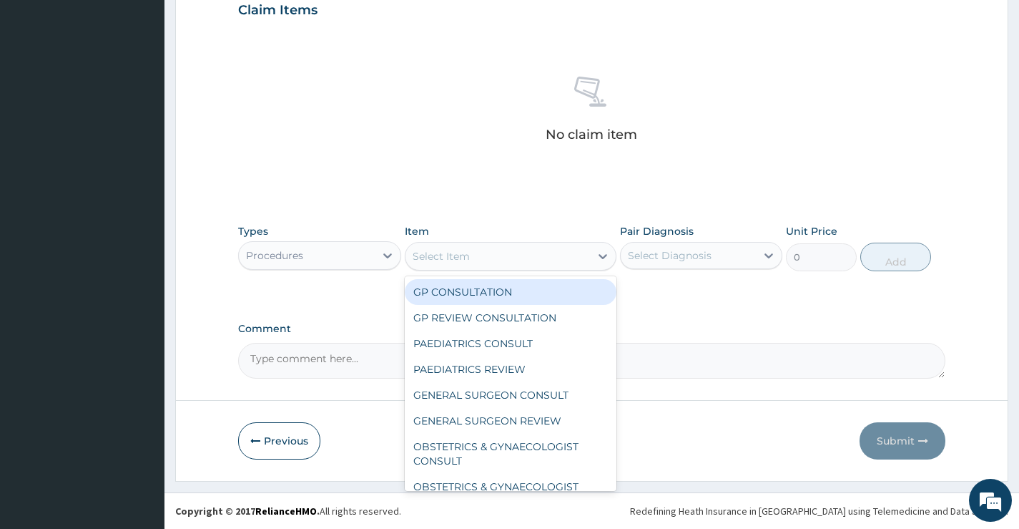
click at [499, 258] on div "Select Item" at bounding box center [498, 256] width 185 height 23
click at [524, 293] on div "GP CONSULTATION" at bounding box center [511, 292] width 212 height 26
type input "6000"
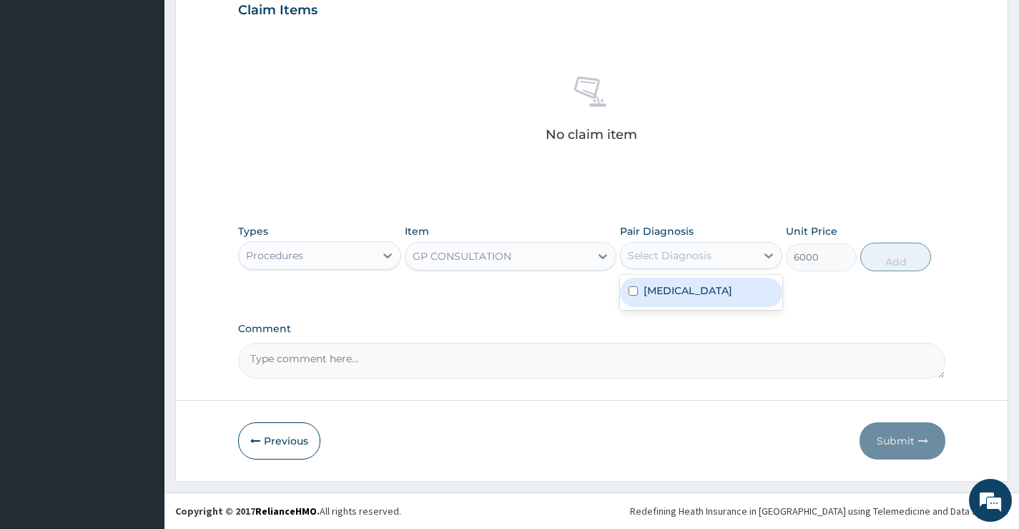
click at [700, 253] on div "Select Diagnosis" at bounding box center [670, 255] width 84 height 14
click at [691, 293] on label "Malaria, unspecified" at bounding box center [688, 290] width 89 height 14
checkbox input "true"
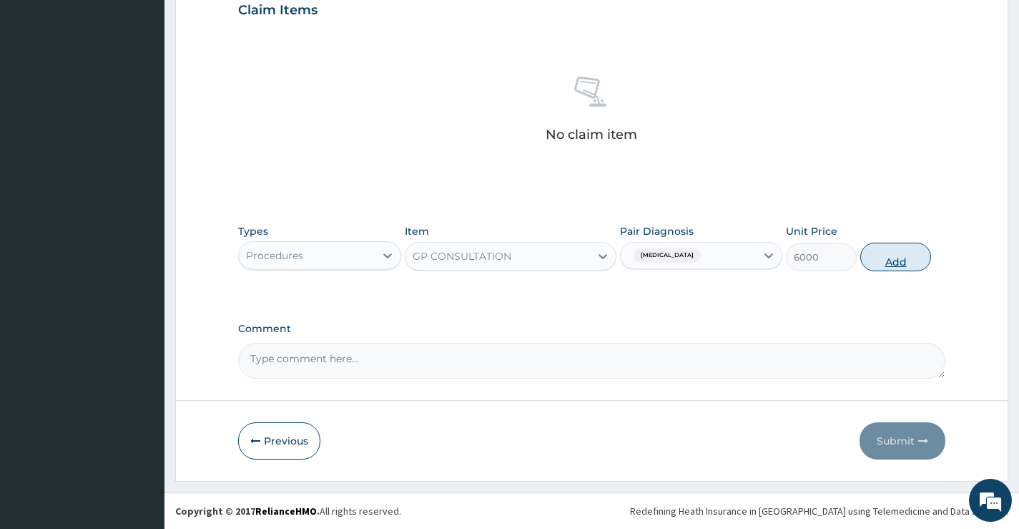
click at [875, 261] on button "Add" at bounding box center [896, 256] width 71 height 29
type input "0"
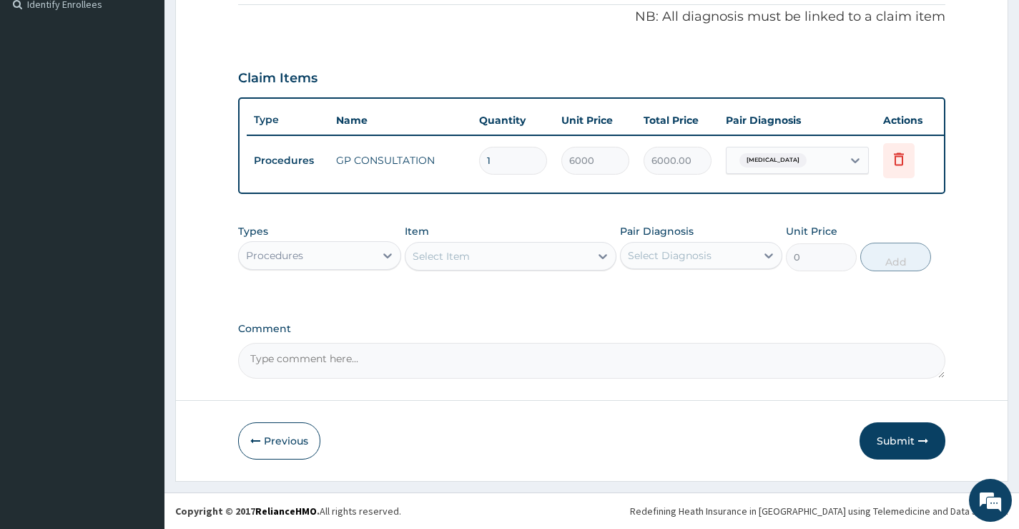
type input "3"
type input "18000.00"
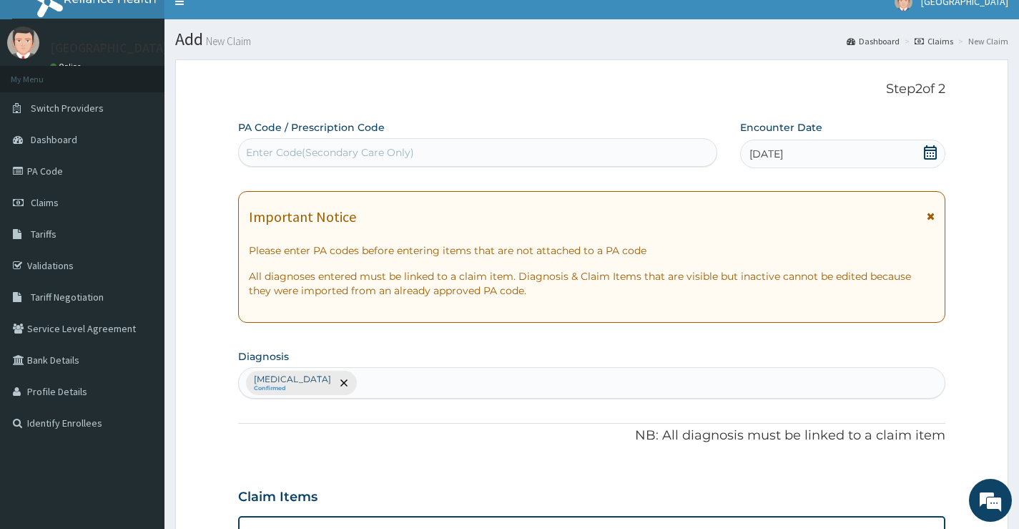
type input "3"
click at [506, 160] on div "Enter Code(Secondary Care Only)" at bounding box center [478, 152] width 478 height 23
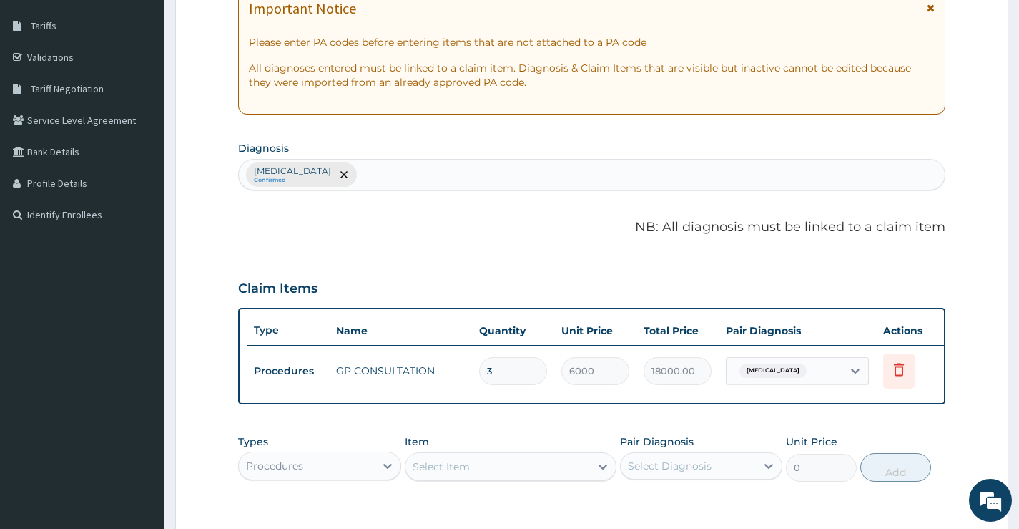
scroll to position [231, 0]
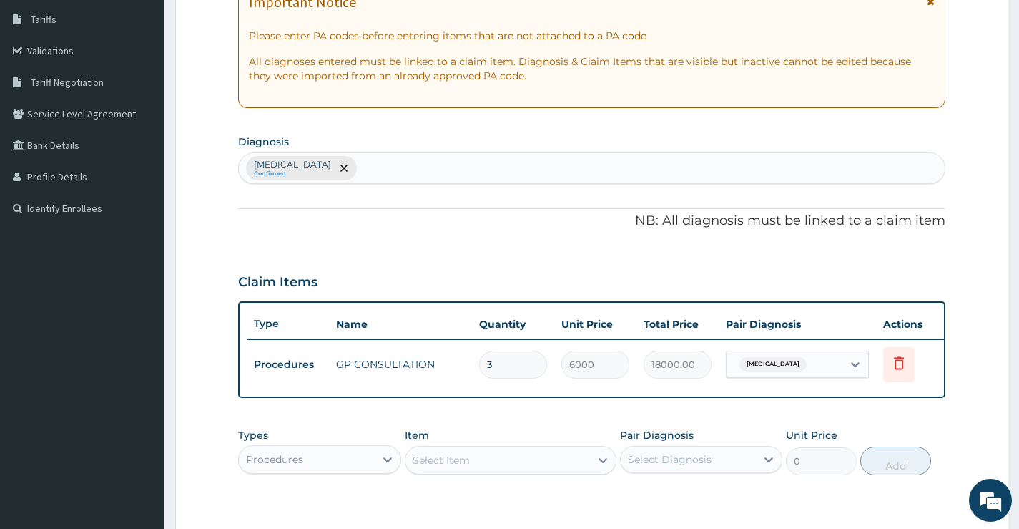
click at [472, 172] on div "Malaria, unspecified Confirmed" at bounding box center [592, 168] width 706 height 30
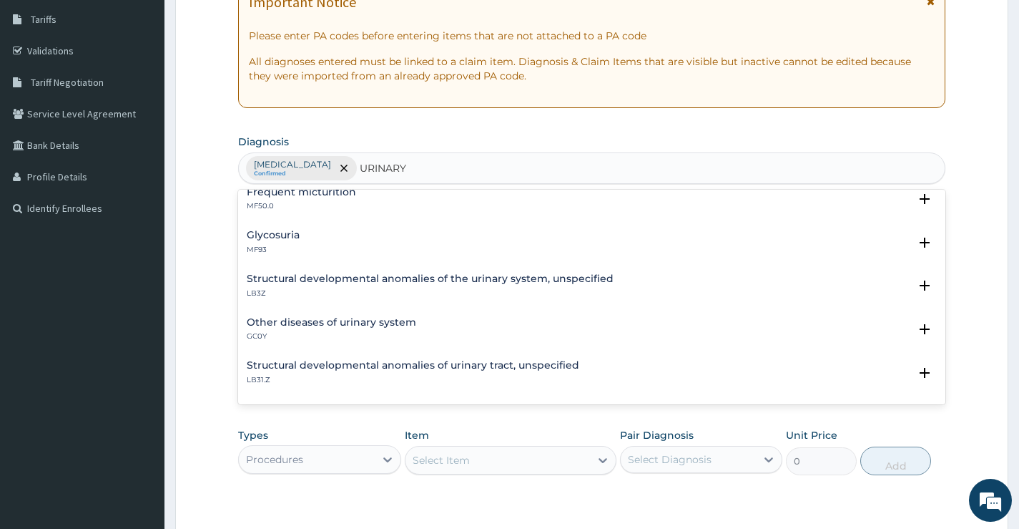
scroll to position [501, 0]
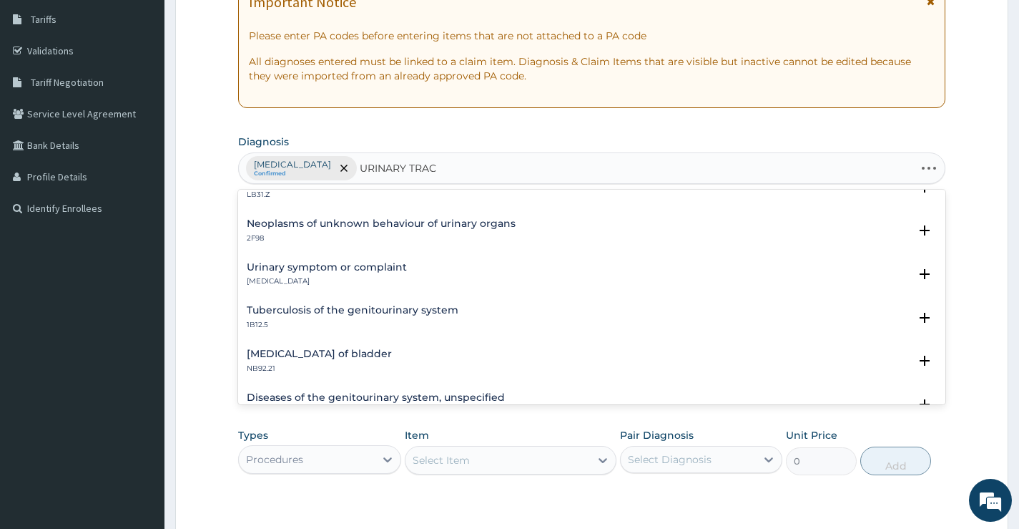
type input "URINARY TRACT"
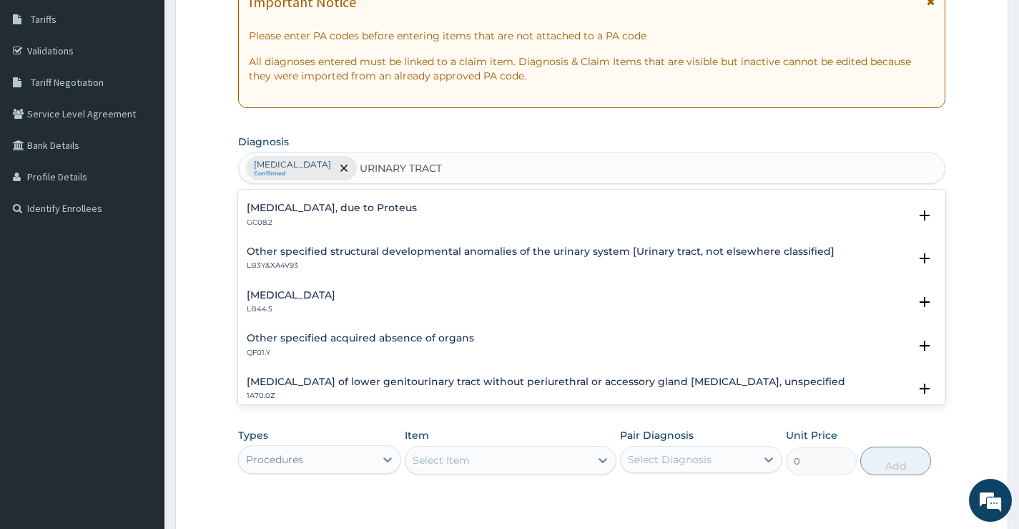
scroll to position [1747, 0]
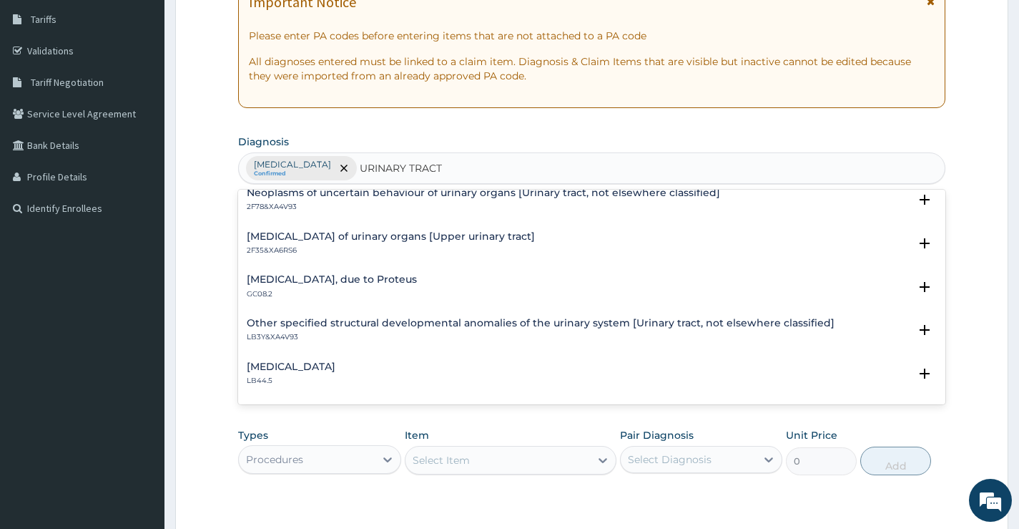
click at [371, 278] on h4 "Urinary tract infection, site not specified, due to Proteus" at bounding box center [332, 279] width 170 height 11
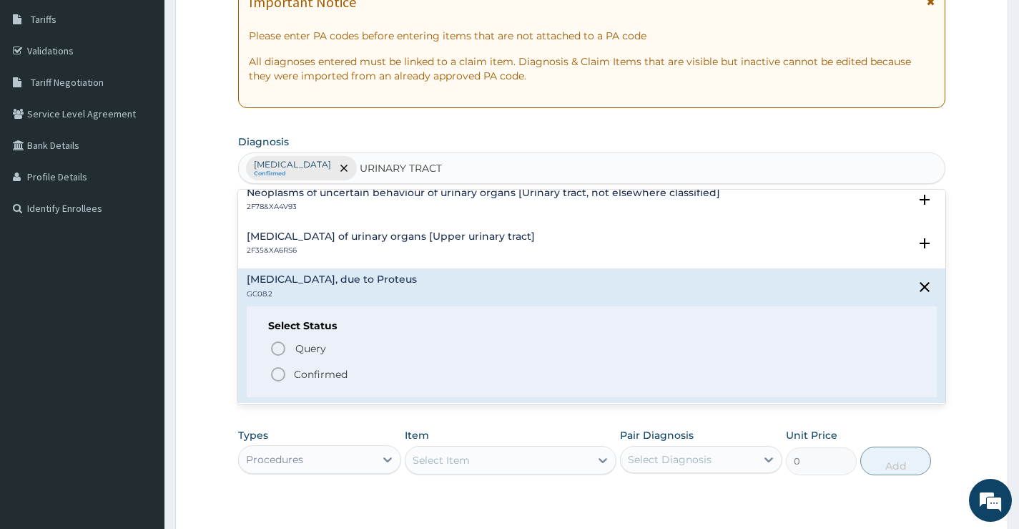
click at [285, 369] on icon "status option filled" at bounding box center [278, 374] width 17 height 17
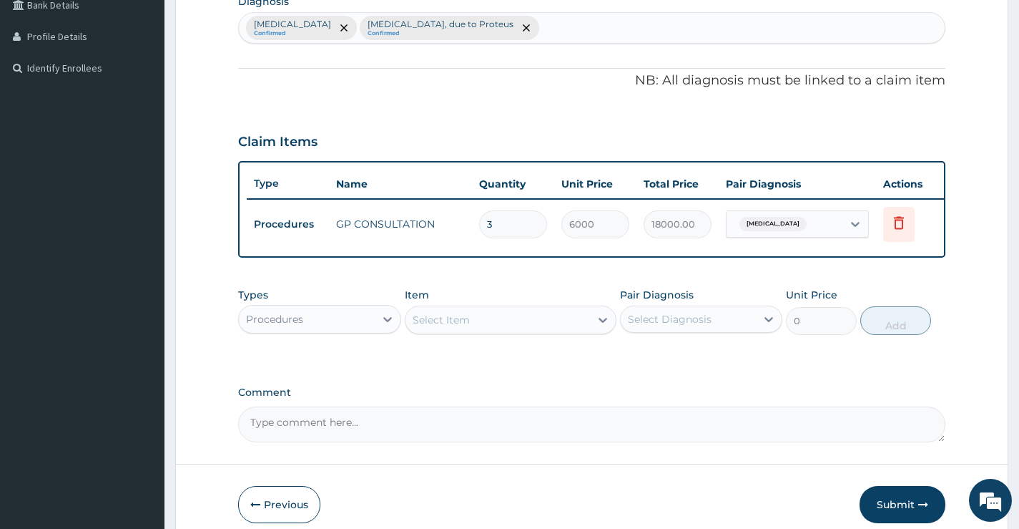
scroll to position [446, 0]
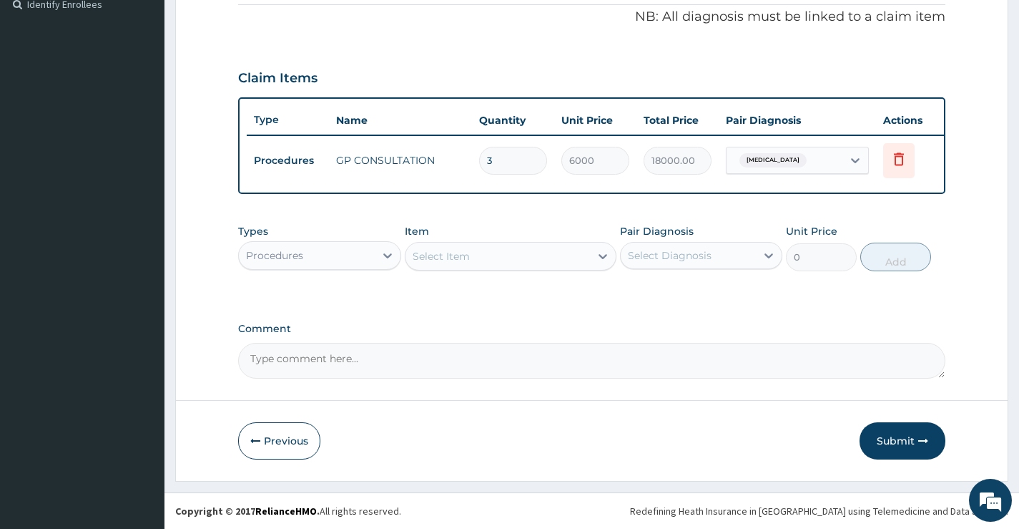
click at [353, 255] on div "Procedures" at bounding box center [306, 255] width 135 height 23
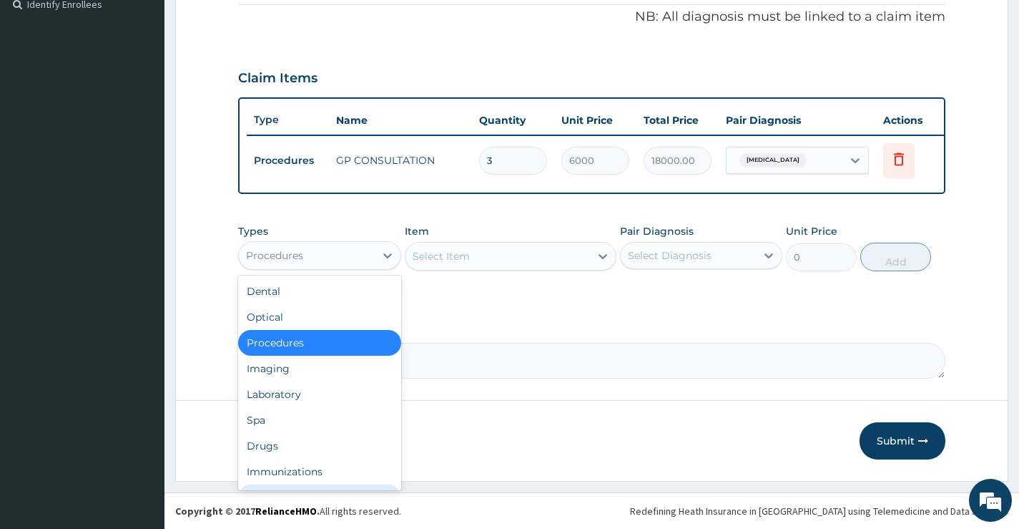
scroll to position [49, 0]
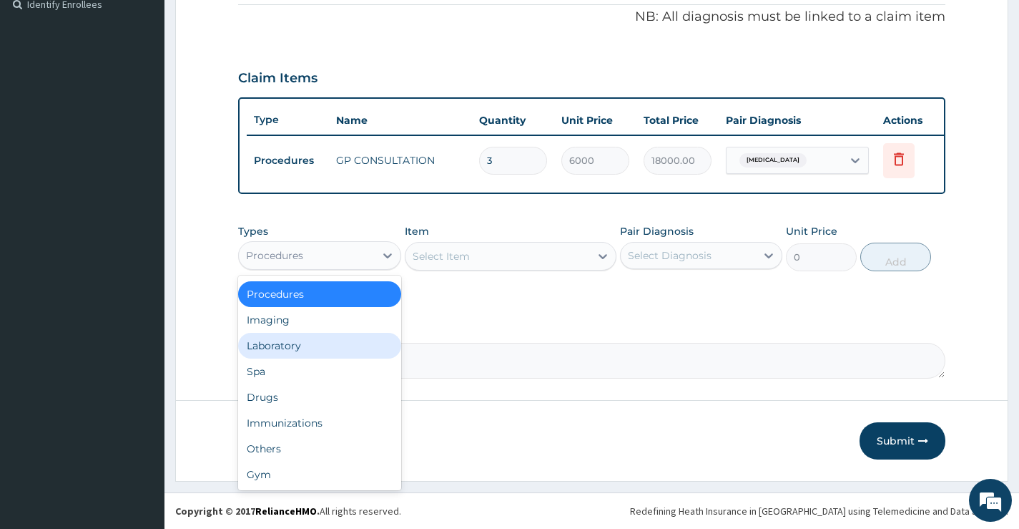
click at [325, 343] on div "Laboratory" at bounding box center [319, 346] width 162 height 26
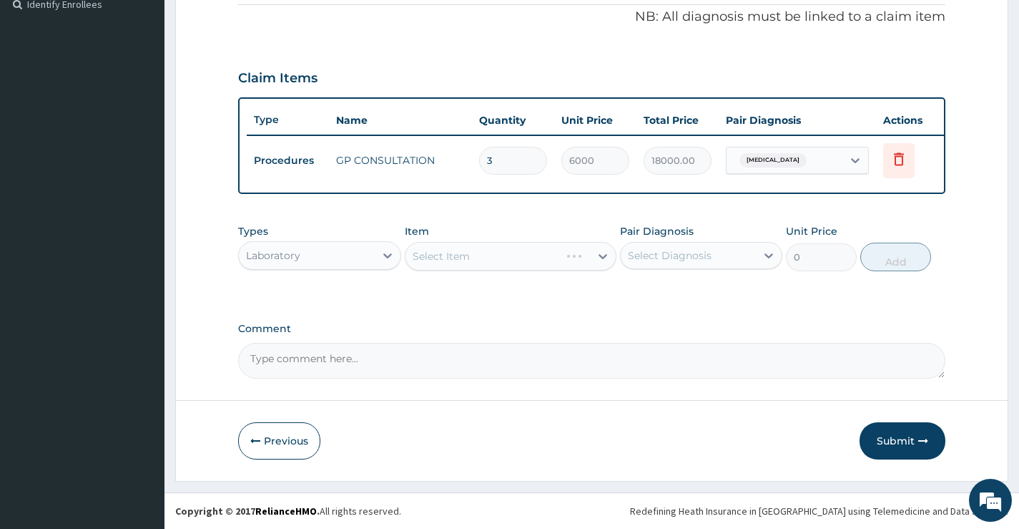
click at [439, 251] on div "Select Item" at bounding box center [511, 256] width 212 height 29
click at [521, 256] on div "Select Item" at bounding box center [511, 256] width 212 height 29
click at [532, 154] on input "3" at bounding box center [513, 161] width 68 height 28
type input "0.00"
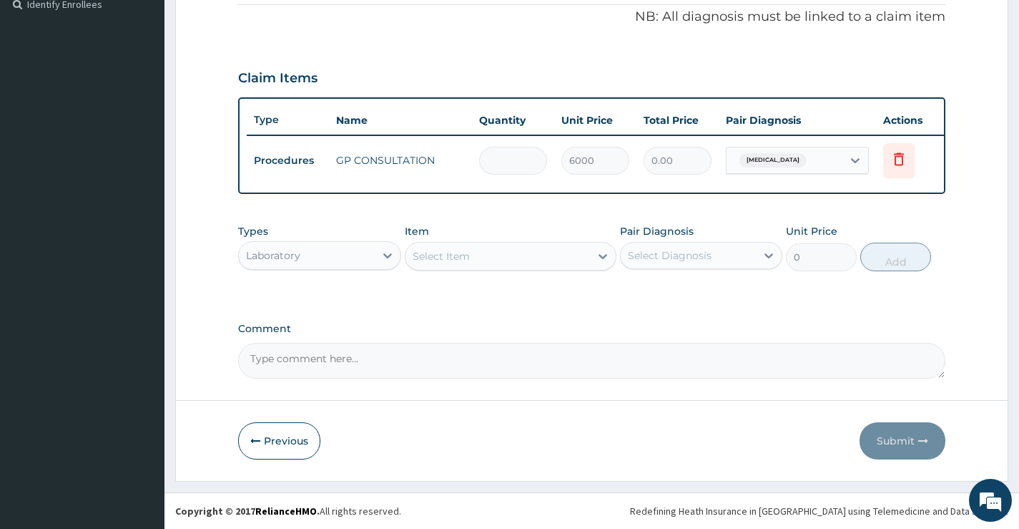
type input "1"
type input "6000.00"
type input "1"
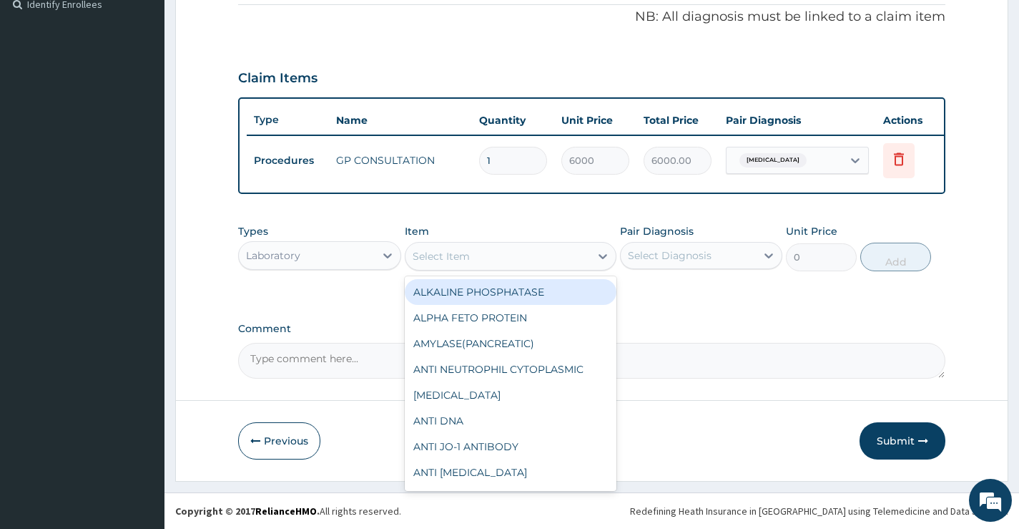
click at [510, 255] on div "Select Item" at bounding box center [498, 256] width 185 height 23
type input "URIN"
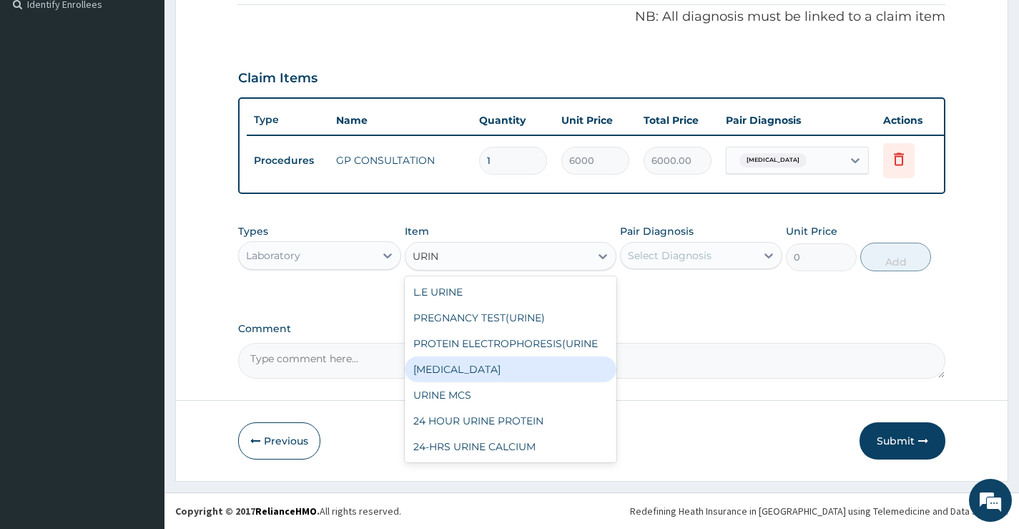
click at [574, 368] on div "URINALYSIS" at bounding box center [511, 369] width 212 height 26
type input "3093.75"
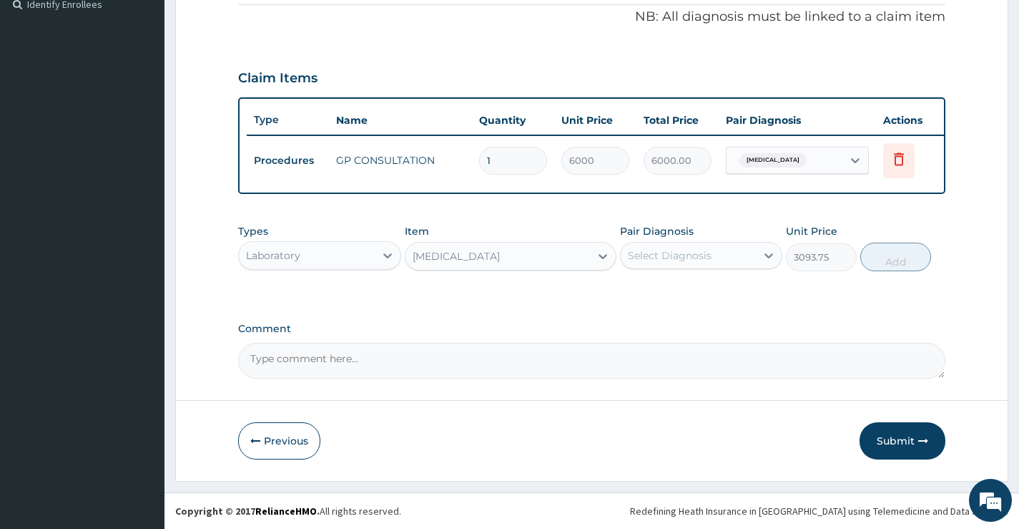
click at [709, 245] on div "Select Diagnosis" at bounding box center [688, 255] width 135 height 23
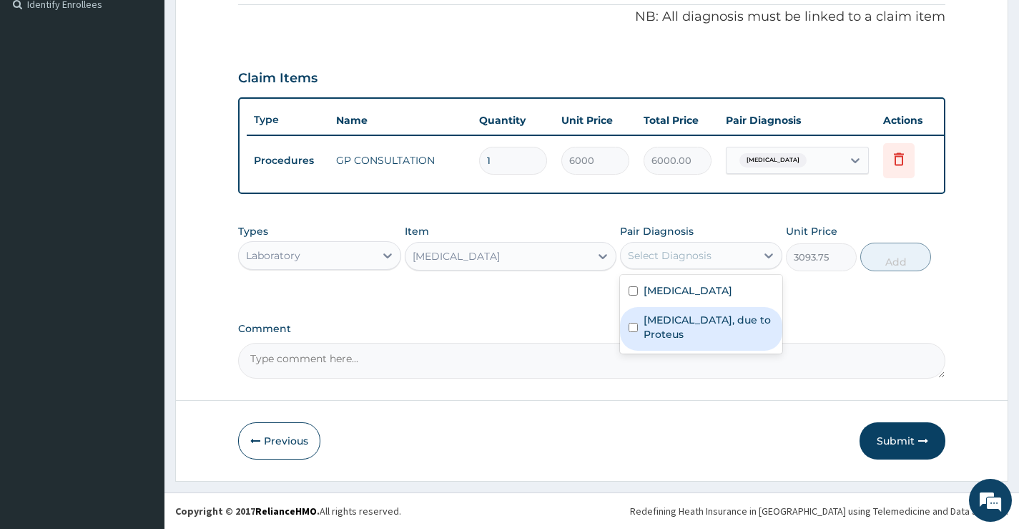
click at [690, 328] on label "Urinary tract infection, site not specified, due to Proteus" at bounding box center [709, 327] width 130 height 29
checkbox input "true"
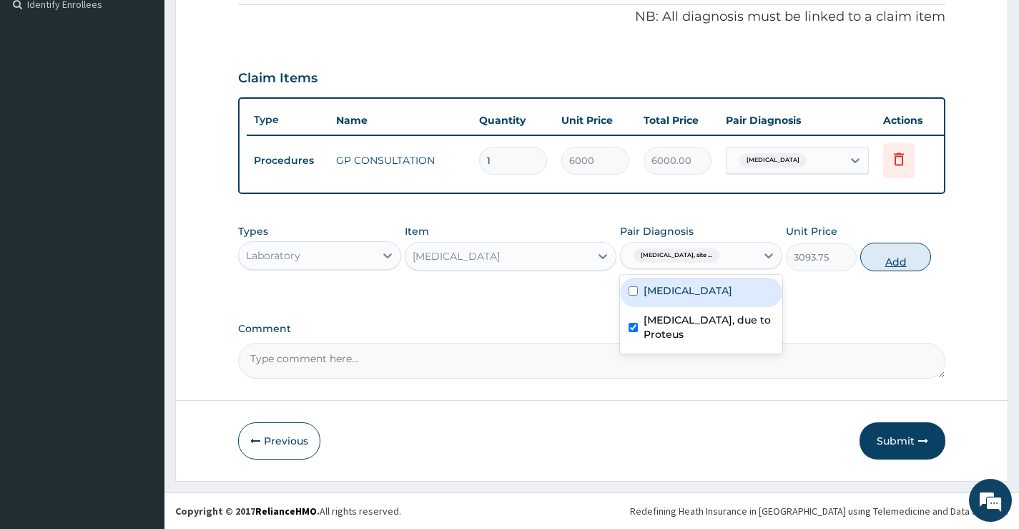
click at [914, 258] on button "Add" at bounding box center [896, 256] width 71 height 29
type input "0"
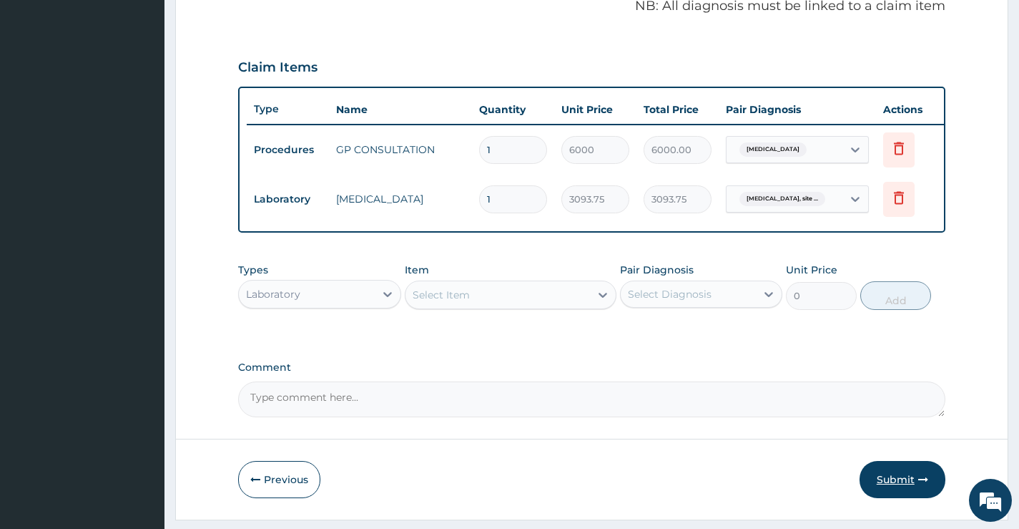
click at [906, 485] on button "Submit" at bounding box center [903, 479] width 86 height 37
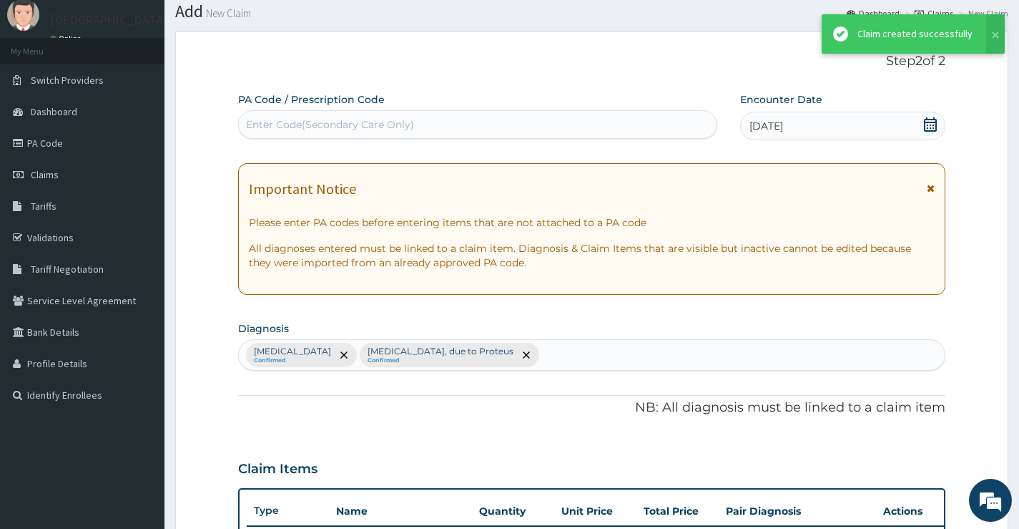
scroll to position [446, 0]
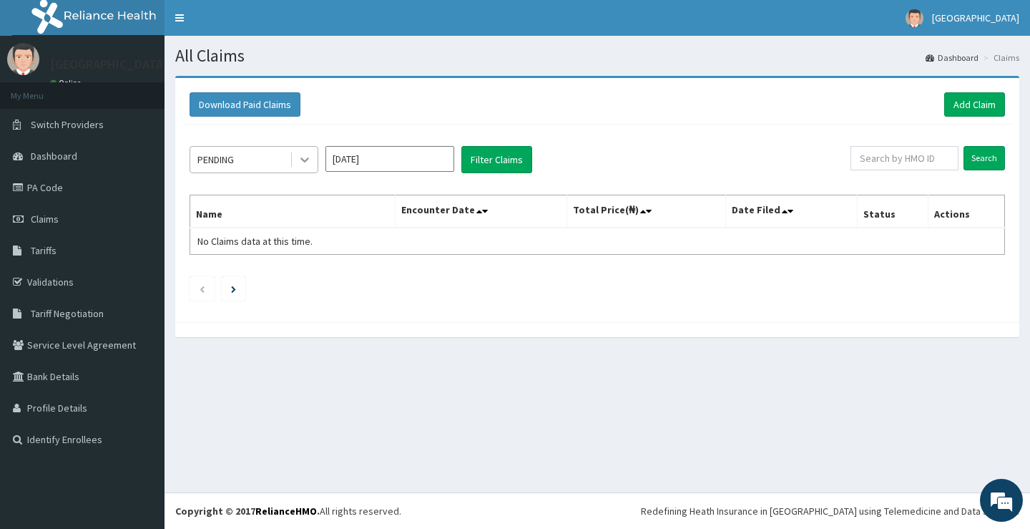
click at [312, 163] on div at bounding box center [305, 160] width 26 height 26
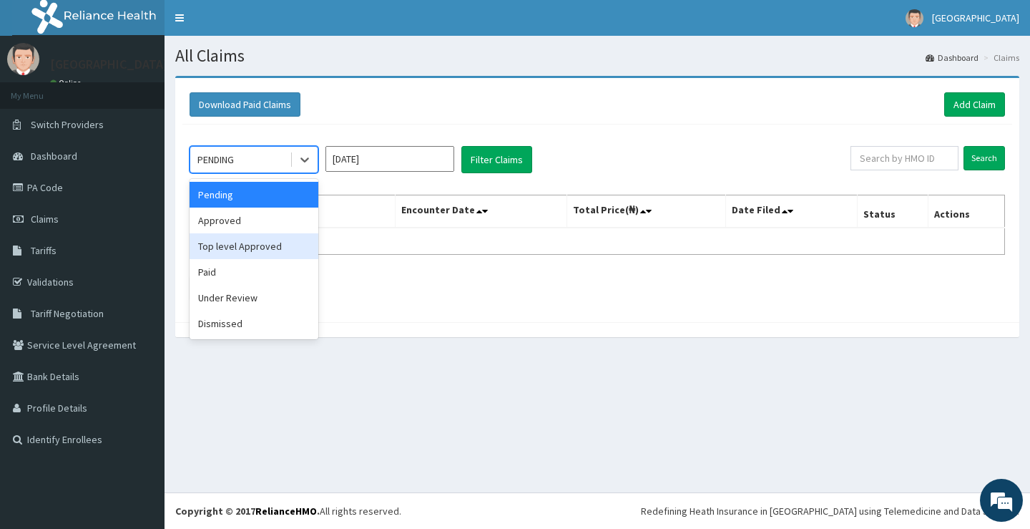
click at [244, 218] on div "Approved" at bounding box center [254, 220] width 129 height 26
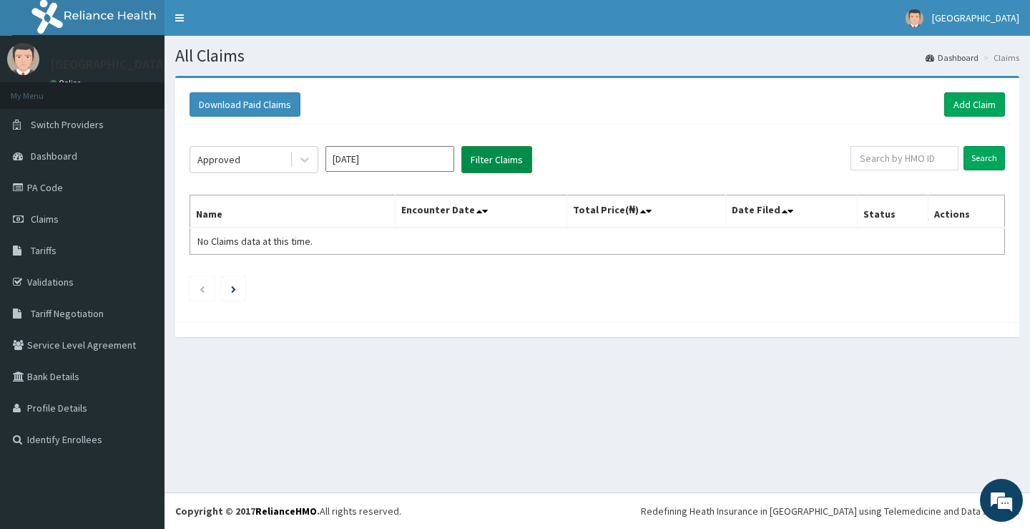
click at [481, 148] on button "Filter Claims" at bounding box center [496, 159] width 71 height 27
